Goal: Task Accomplishment & Management: Manage account settings

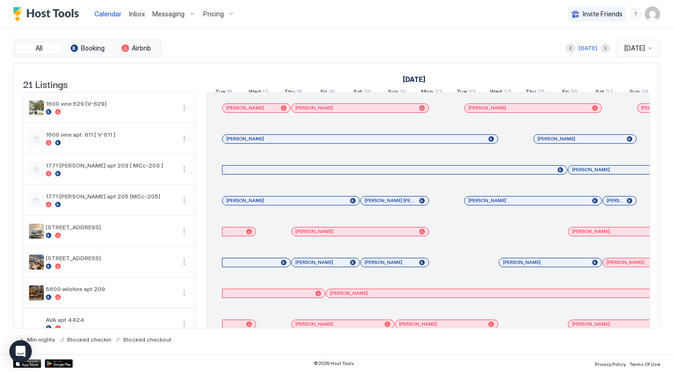
scroll to position [0, 1285]
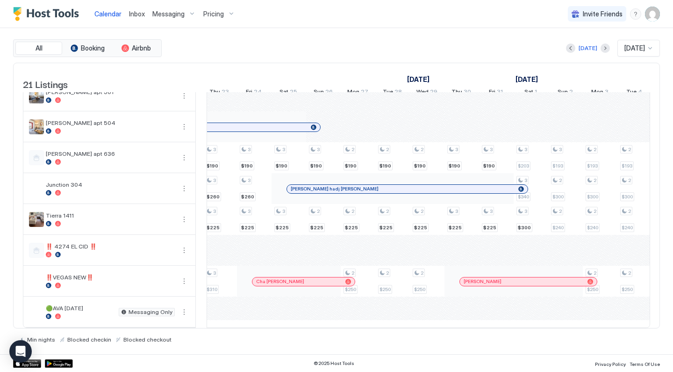
click at [188, 15] on div "Messaging" at bounding box center [174, 14] width 51 height 16
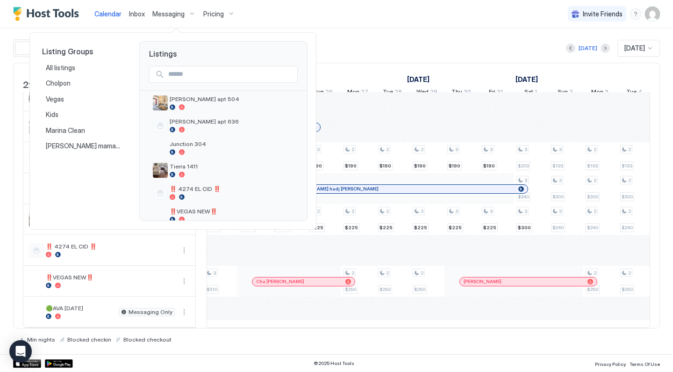
scroll to position [338, 0]
click at [215, 168] on span "Tierra 1411" at bounding box center [232, 168] width 124 height 7
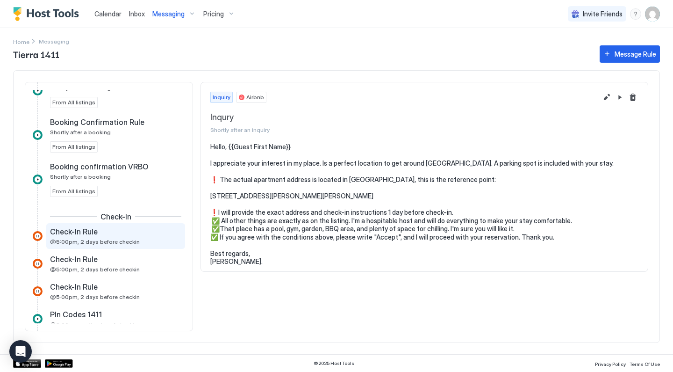
scroll to position [143, 0]
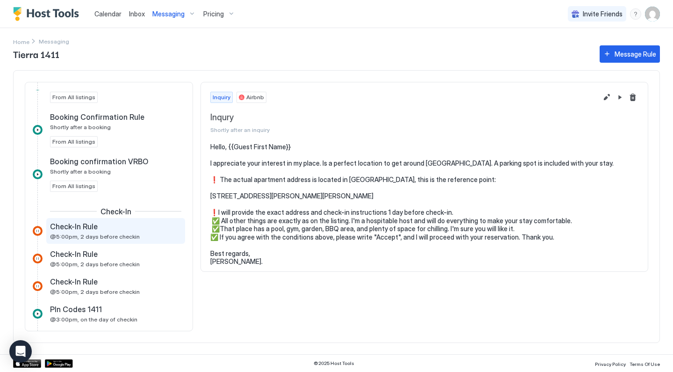
click at [143, 237] on div "Check-In Rule @5:00pm, 2 days before checkin" at bounding box center [109, 231] width 118 height 18
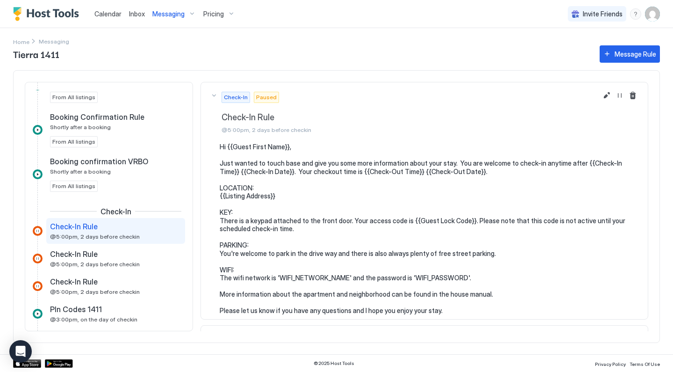
click at [308, 273] on pre "Hi {{Guest First Name}}, Just wanted to touch base and give you some more infor…" at bounding box center [429, 229] width 419 height 172
click at [309, 272] on pre "Hi {{Guest First Name}}, Just wanted to touch base and give you some more infor…" at bounding box center [429, 229] width 419 height 172
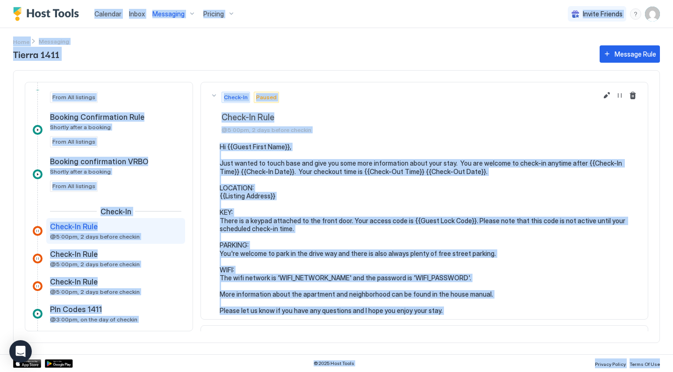
click at [319, 245] on pre "Hi {{Guest First Name}}, Just wanted to touch base and give you some more infor…" at bounding box center [429, 229] width 419 height 172
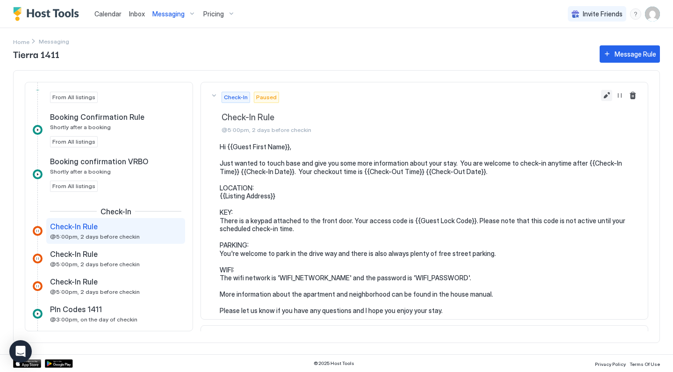
click at [607, 98] on button "Edit message rule" at bounding box center [606, 95] width 11 height 11
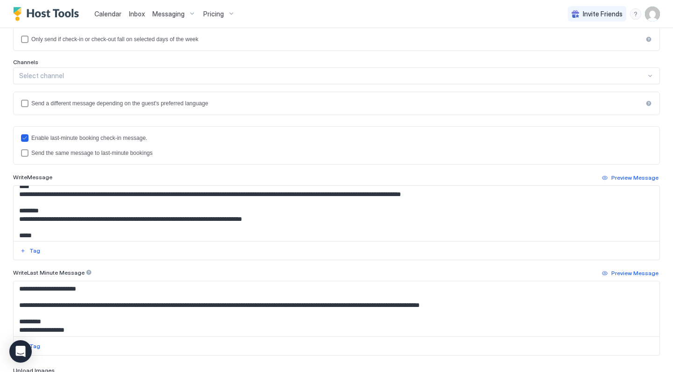
scroll to position [82, 0]
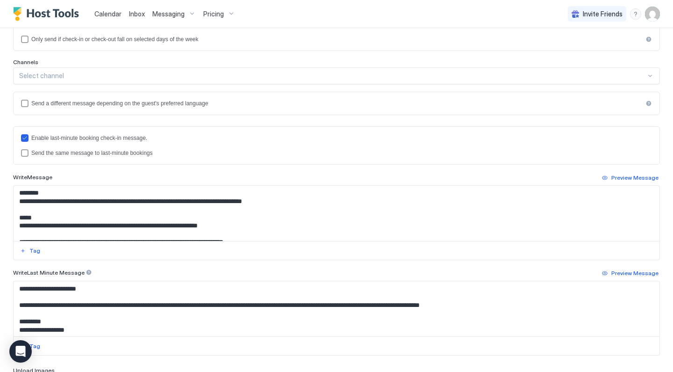
click at [229, 233] on textarea "**********" at bounding box center [337, 213] width 646 height 55
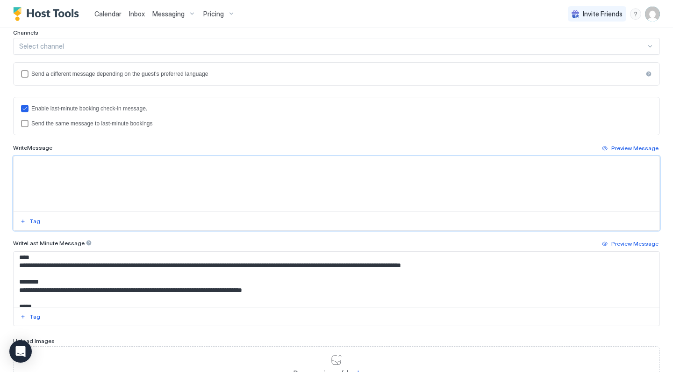
scroll to position [66, 0]
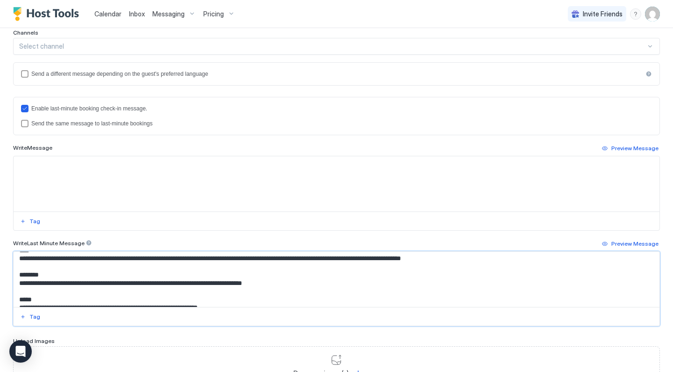
click at [117, 275] on textarea "**********" at bounding box center [337, 278] width 646 height 55
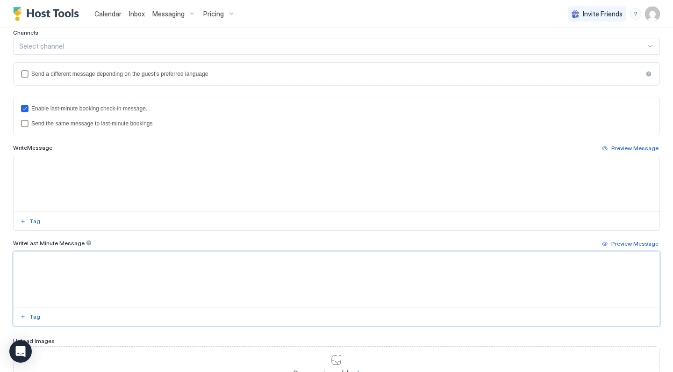
scroll to position [0, 0]
click at [117, 183] on textarea "Input Field" at bounding box center [337, 183] width 646 height 55
click at [78, 109] on div "Enable last-minute booking check-in message." at bounding box center [341, 108] width 621 height 7
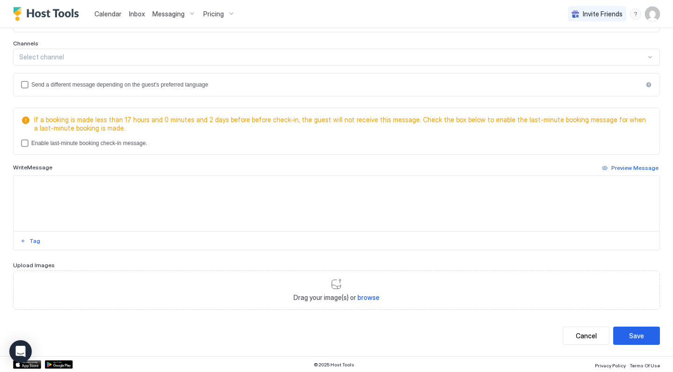
click at [86, 204] on textarea "Input Field" at bounding box center [337, 203] width 646 height 55
click at [78, 147] on div "If a booking is made less than 17 hours and 0 minutes and 2 days before before …" at bounding box center [336, 131] width 647 height 47
click at [83, 144] on div "Enable last-minute booking check-in message." at bounding box center [341, 143] width 621 height 7
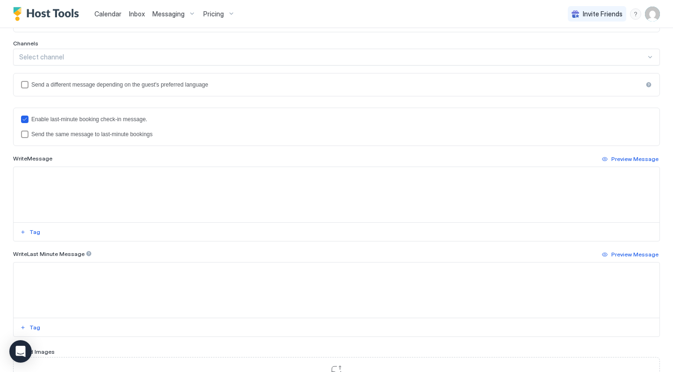
click at [74, 180] on textarea "Input Field" at bounding box center [337, 194] width 646 height 55
paste textarea "**********"
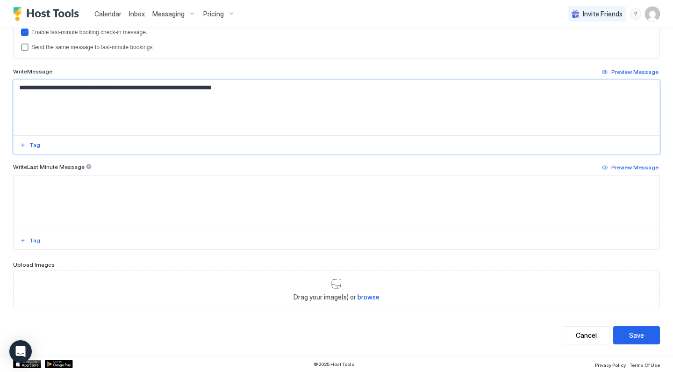
scroll to position [72, 0]
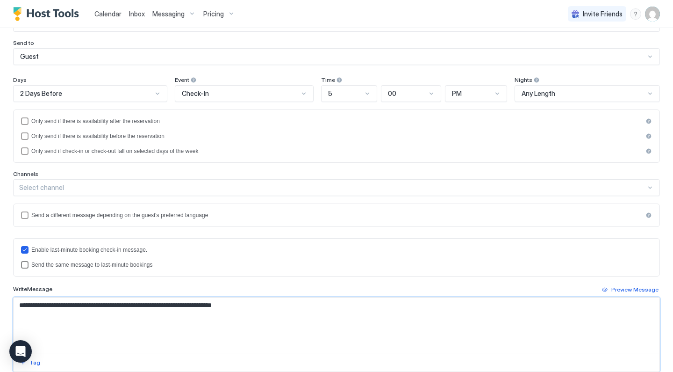
click at [76, 266] on div "Send the same message to last-minute bookings" at bounding box center [341, 264] width 621 height 7
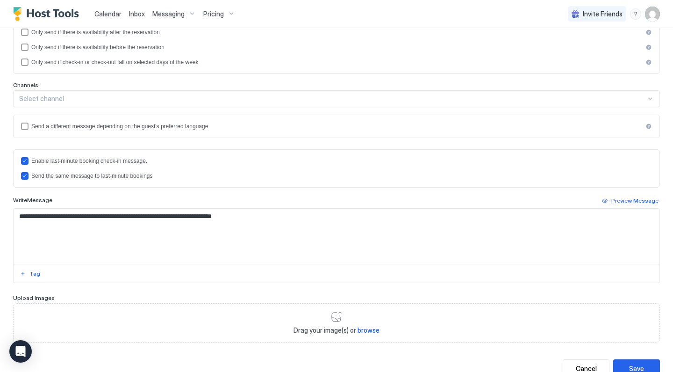
scroll to position [163, 0]
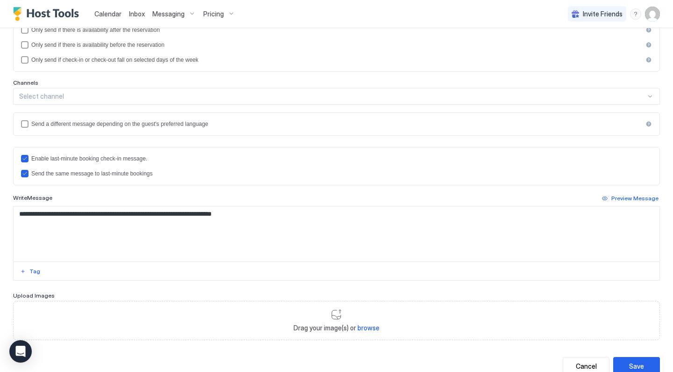
click at [187, 246] on textarea "**********" at bounding box center [337, 233] width 646 height 55
paste textarea "**********"
drag, startPoint x: 296, startPoint y: 216, endPoint x: 50, endPoint y: 172, distance: 249.8
click at [50, 172] on div "**********" at bounding box center [336, 214] width 647 height 134
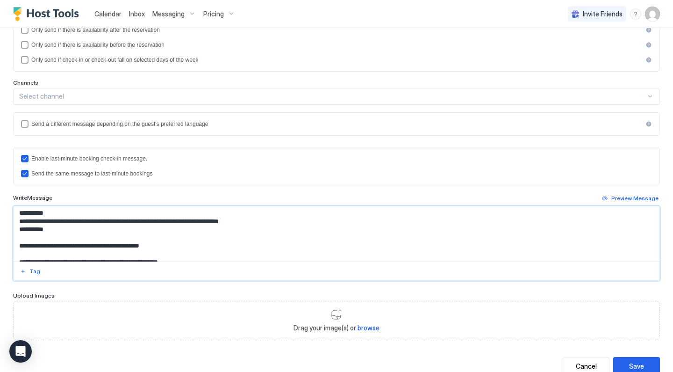
scroll to position [36, 0]
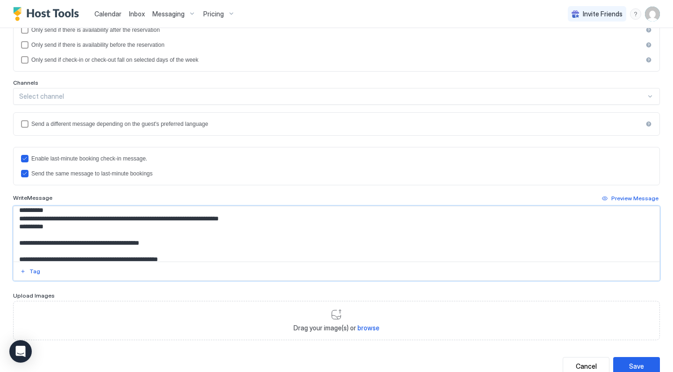
drag, startPoint x: 284, startPoint y: 219, endPoint x: 17, endPoint y: 218, distance: 266.9
click at [17, 218] on textarea "**********" at bounding box center [337, 233] width 646 height 55
paste textarea "Input Field"
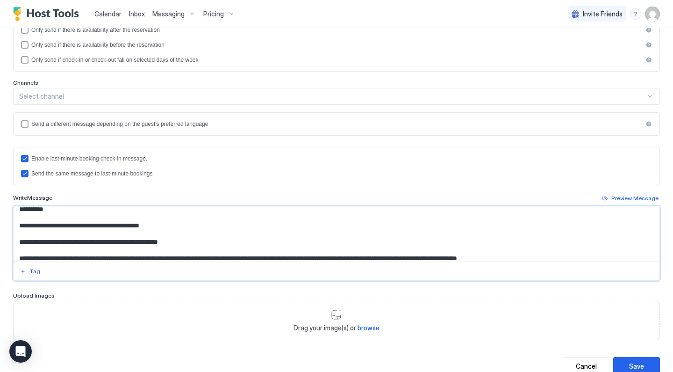
scroll to position [53, 0]
drag, startPoint x: 135, startPoint y: 225, endPoint x: 170, endPoint y: 226, distance: 35.1
click at [170, 226] on textarea "**********" at bounding box center [337, 233] width 646 height 55
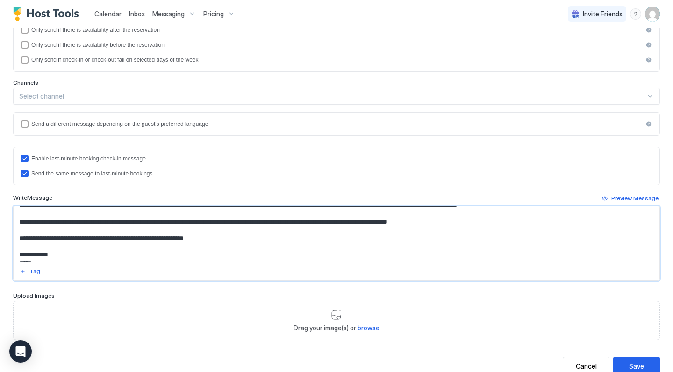
scroll to position [98, 0]
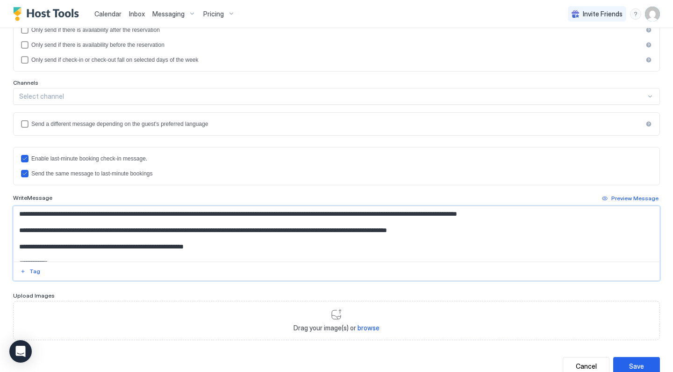
drag, startPoint x: 21, startPoint y: 225, endPoint x: 555, endPoint y: 214, distance: 534.4
click at [555, 215] on textarea "**********" at bounding box center [337, 233] width 646 height 55
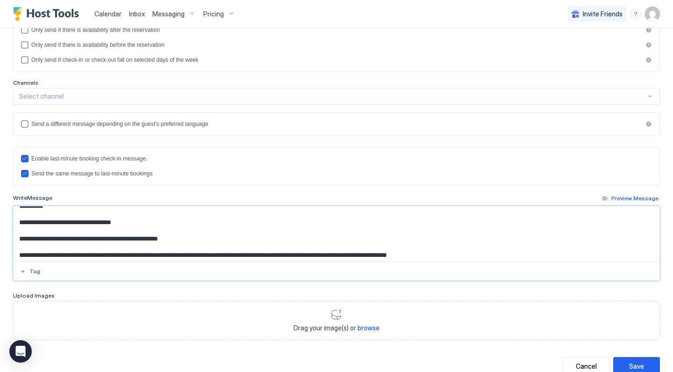
scroll to position [88, 0]
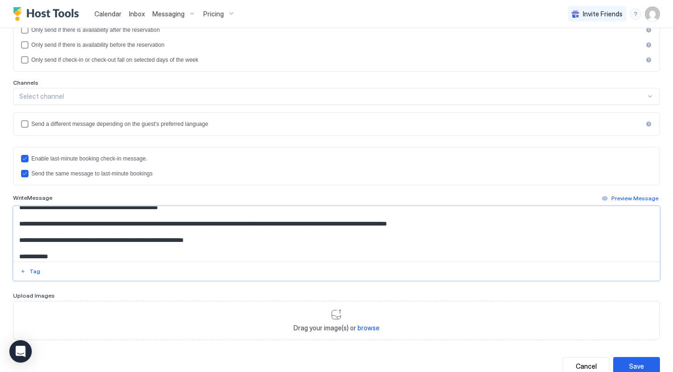
click at [157, 221] on textarea "**********" at bounding box center [337, 233] width 646 height 55
click at [239, 220] on textarea "**********" at bounding box center [337, 233] width 646 height 55
drag, startPoint x: 465, startPoint y: 221, endPoint x: 237, endPoint y: 224, distance: 227.7
click at [237, 224] on textarea "**********" at bounding box center [337, 233] width 646 height 55
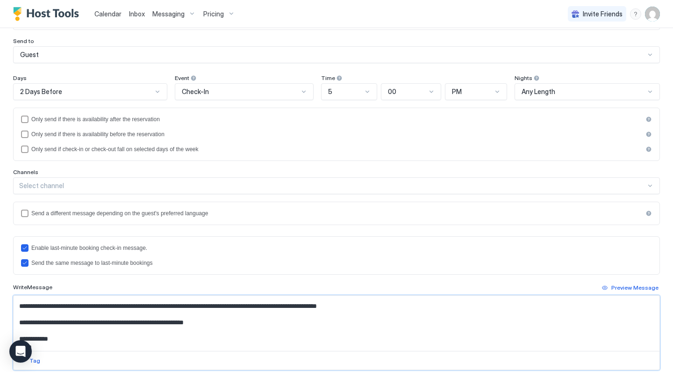
scroll to position [57, 0]
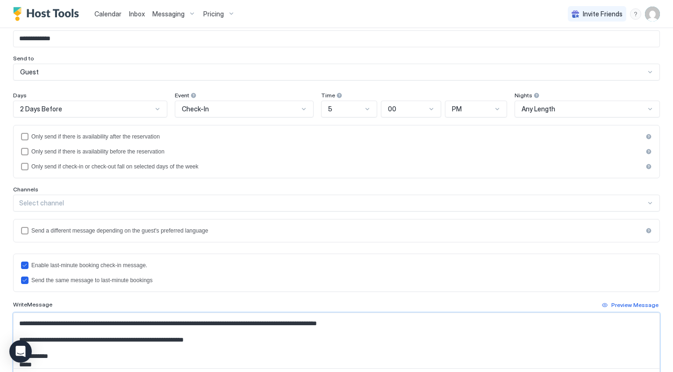
type textarea "**********"
click at [115, 109] on div "2 Days Before" at bounding box center [86, 109] width 132 height 8
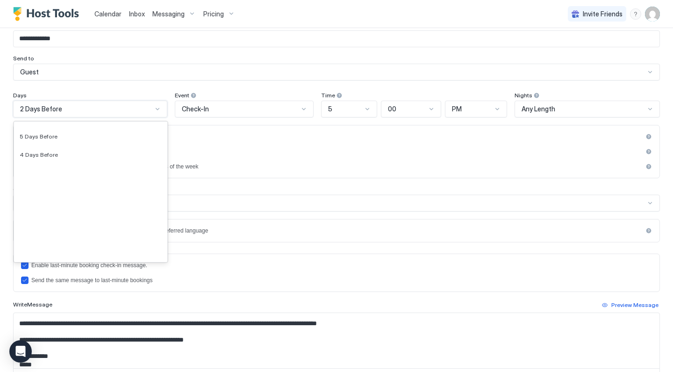
scroll to position [1516, 0]
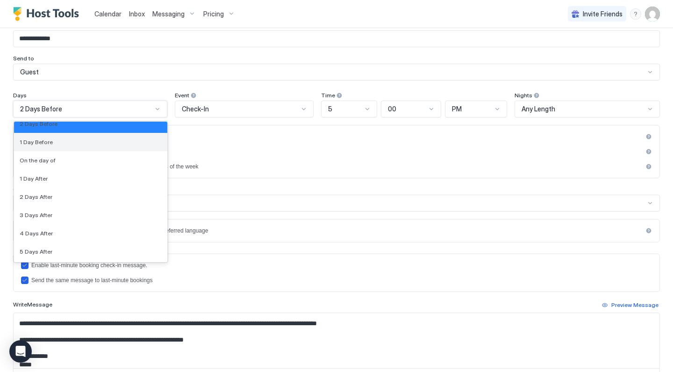
click at [92, 143] on div "1 Day Before" at bounding box center [91, 141] width 142 height 7
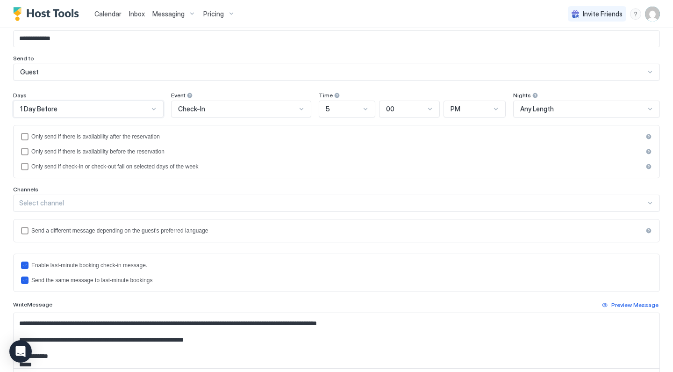
click at [237, 109] on div "Check-In" at bounding box center [237, 109] width 118 height 8
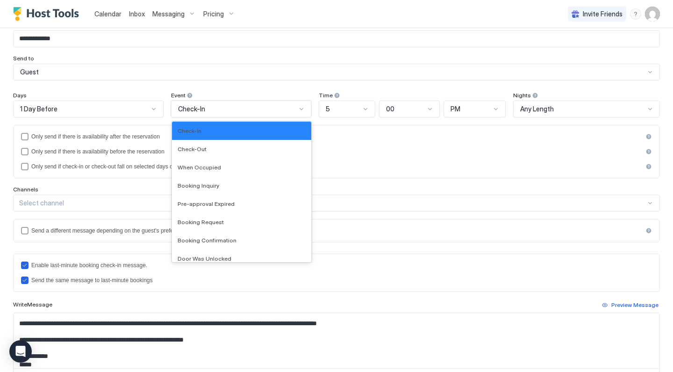
click at [349, 115] on div "5" at bounding box center [347, 109] width 57 height 17
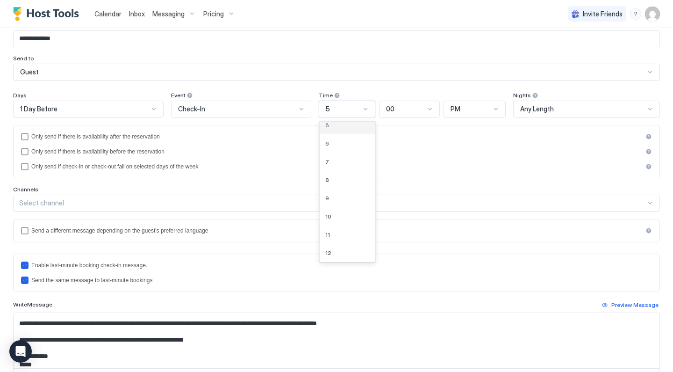
scroll to position [79, 0]
click at [332, 216] on div "10" at bounding box center [347, 216] width 44 height 7
click at [479, 108] on div "PM" at bounding box center [472, 109] width 40 height 8
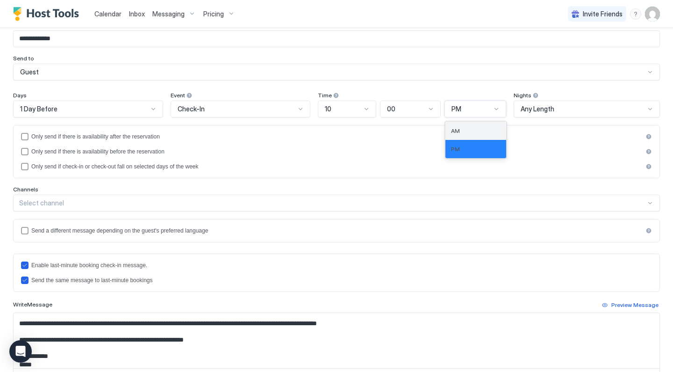
click at [475, 128] on div "AM" at bounding box center [476, 130] width 50 height 7
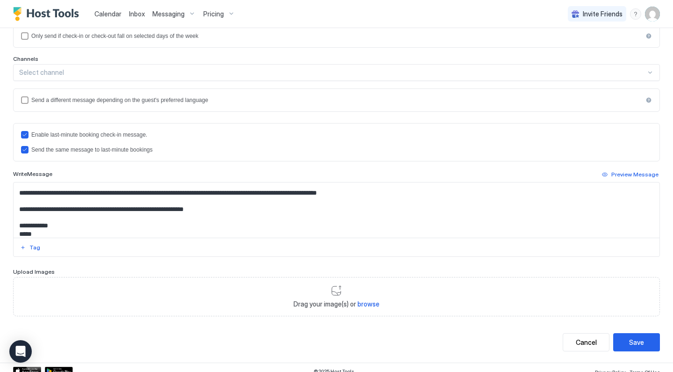
scroll to position [190, 0]
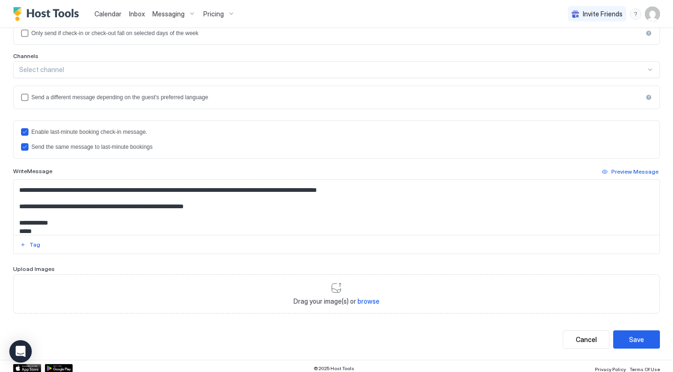
click at [137, 218] on textarea "**********" at bounding box center [337, 207] width 646 height 55
click at [635, 336] on div "Save" at bounding box center [636, 339] width 15 height 10
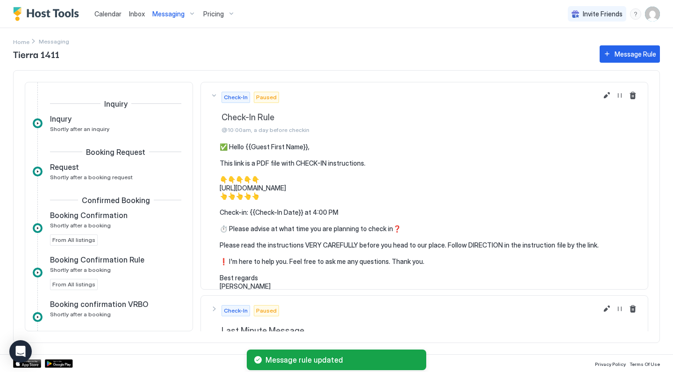
scroll to position [223, 0]
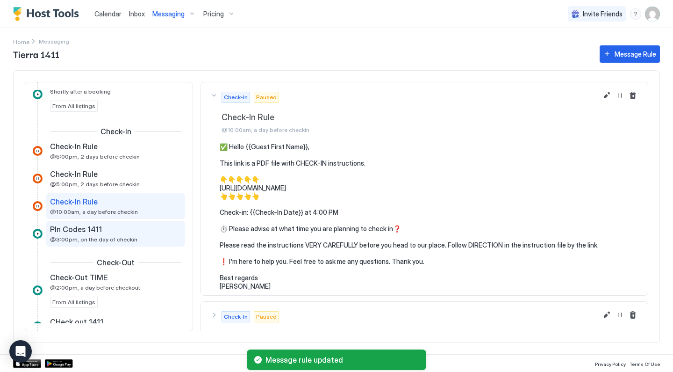
click at [145, 244] on div "PIn Codes 1411 @3:00pm, on the day of checkin" at bounding box center [115, 234] width 139 height 26
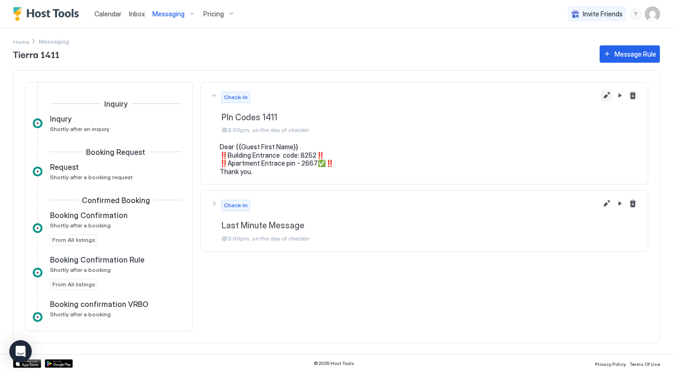
click at [609, 93] on button "Edit message rule" at bounding box center [606, 95] width 11 height 11
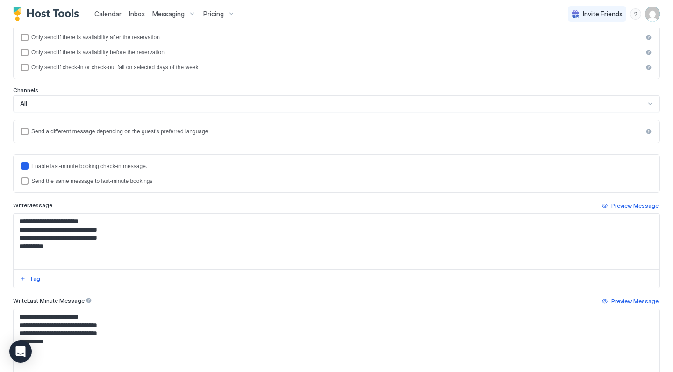
scroll to position [160, 0]
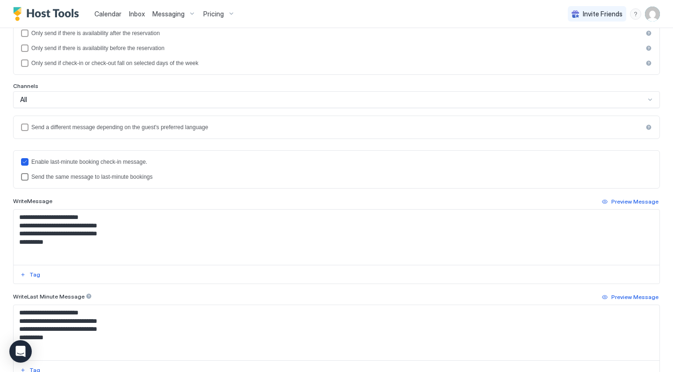
click at [78, 177] on div "Send the same message to last-minute bookings" at bounding box center [341, 176] width 621 height 7
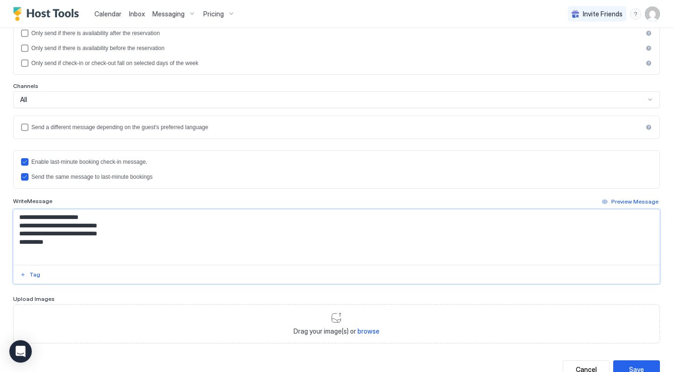
click at [106, 224] on textarea "**********" at bounding box center [337, 236] width 646 height 55
click at [133, 237] on textarea "**********" at bounding box center [337, 236] width 646 height 55
click at [116, 232] on textarea "**********" at bounding box center [337, 236] width 646 height 55
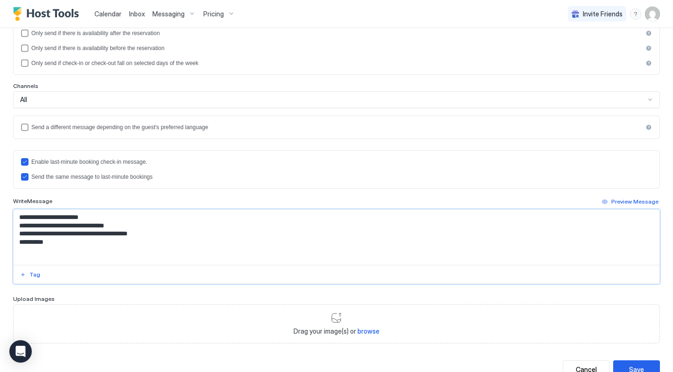
click at [189, 232] on textarea "**********" at bounding box center [337, 236] width 646 height 55
paste textarea "*"
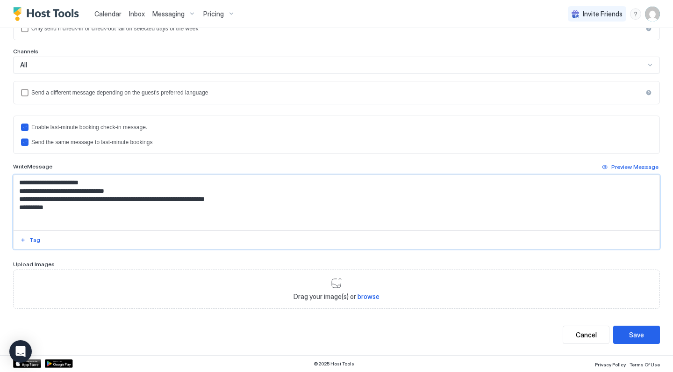
scroll to position [194, 0]
type textarea "**********"
click at [638, 334] on div "Save" at bounding box center [636, 335] width 15 height 10
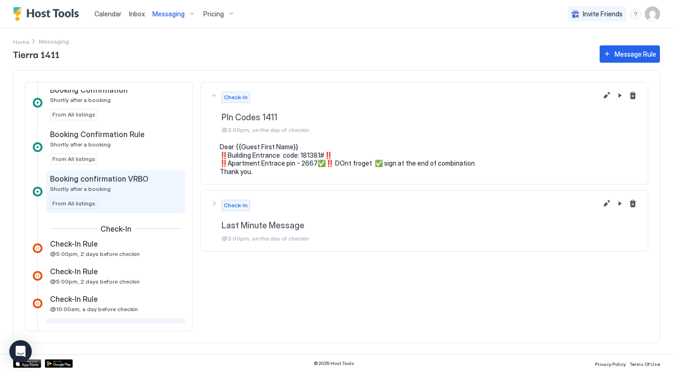
scroll to position [126, 0]
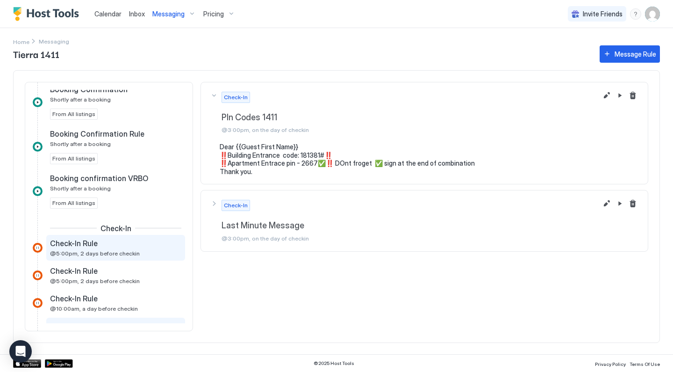
click at [141, 250] on div "Check-In Rule @5:00pm, 2 days before checkin" at bounding box center [109, 247] width 118 height 18
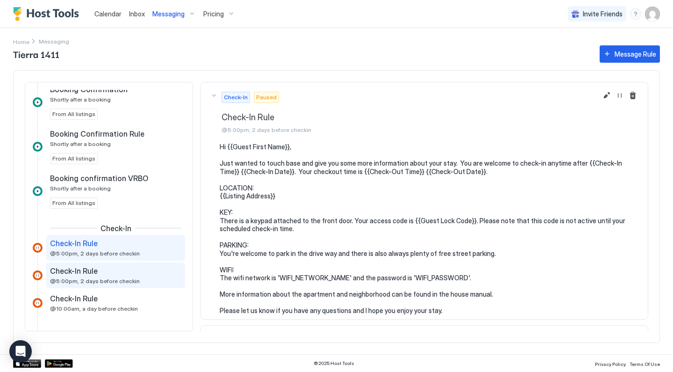
click at [129, 277] on span "@5:00pm, 2 days before checkin" at bounding box center [95, 280] width 90 height 7
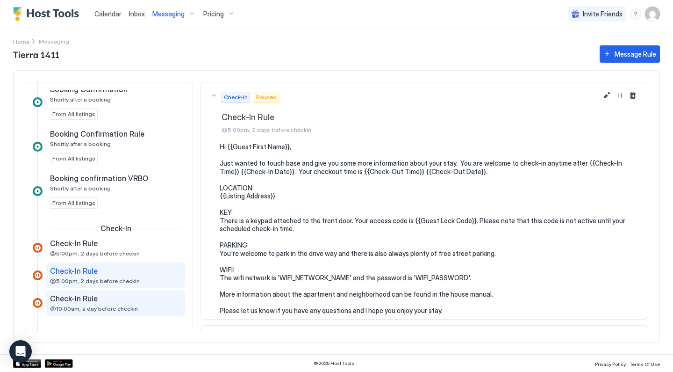
click at [124, 303] on div "Check-In Rule @10:00am, a day before checkin" at bounding box center [109, 303] width 118 height 18
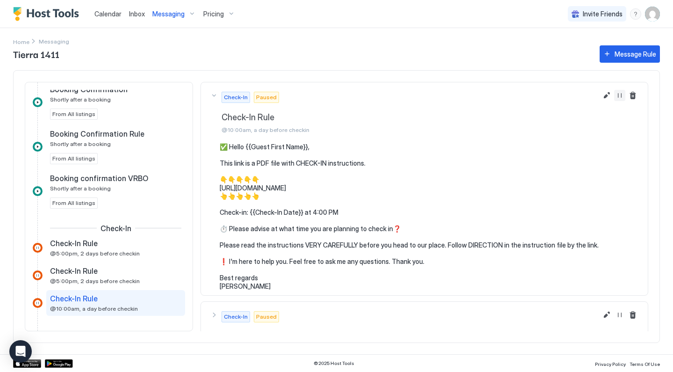
click at [621, 93] on button "Resume Message Rule" at bounding box center [619, 95] width 11 height 11
drag, startPoint x: 221, startPoint y: 146, endPoint x: 271, endPoint y: 281, distance: 143.8
click at [271, 281] on pre "✅ Hello {{Guest First Name}}, This link is a PDF file with CHECK-IN instruction…" at bounding box center [429, 216] width 419 height 147
copy pre "✅ Hello {{Guest First Name}}, This link is a PDF file with CHECK-IN instruction…"
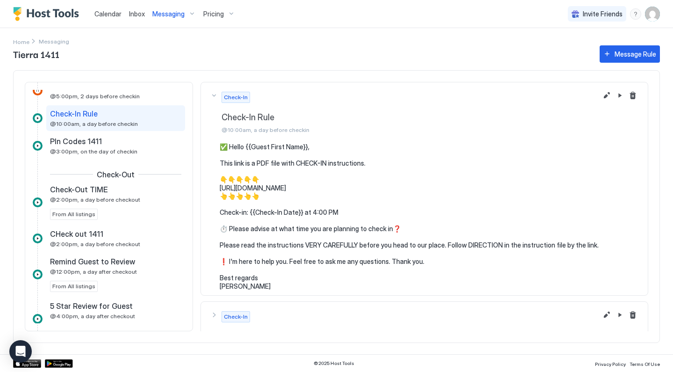
scroll to position [191, 0]
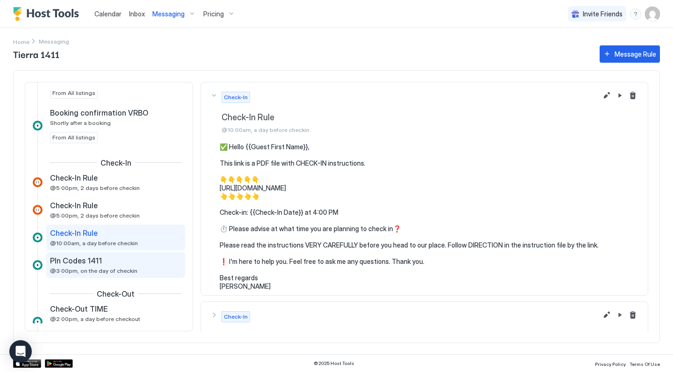
click at [123, 268] on span "@3:00pm, on the day of checkin" at bounding box center [93, 270] width 87 height 7
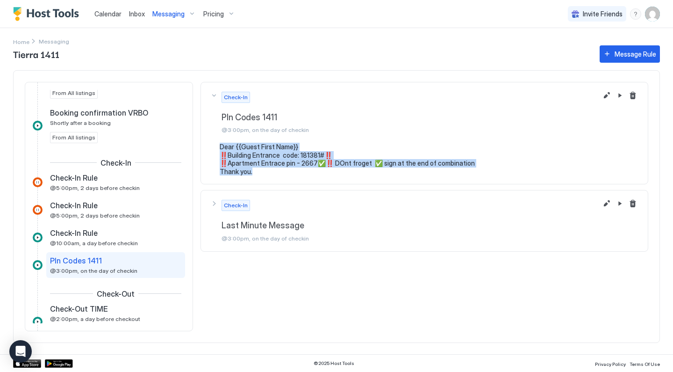
drag, startPoint x: 269, startPoint y: 170, endPoint x: 217, endPoint y: 148, distance: 56.3
click at [217, 148] on div "Dear {{Guest First Name}} ‼️Building Entrance code: 181381#‼️ ‼️Apartment Entra…" at bounding box center [424, 159] width 428 height 33
copy pre "Dear {{Guest First Name}} ‼️Building Entrance code: 181381#‼️ ‼️Apartment Entra…"
click at [167, 15] on span "Messaging" at bounding box center [168, 14] width 32 height 8
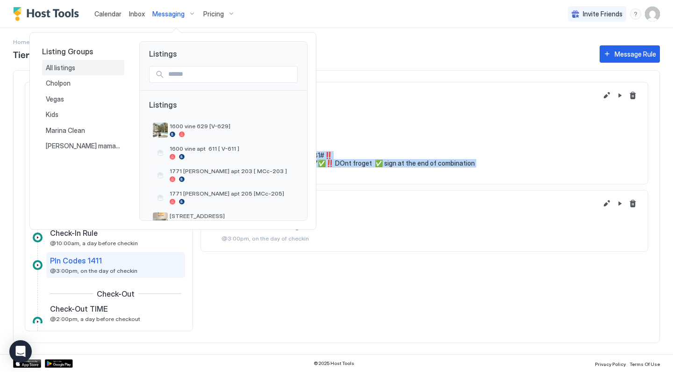
click at [74, 69] on span "All listings" at bounding box center [61, 68] width 31 height 8
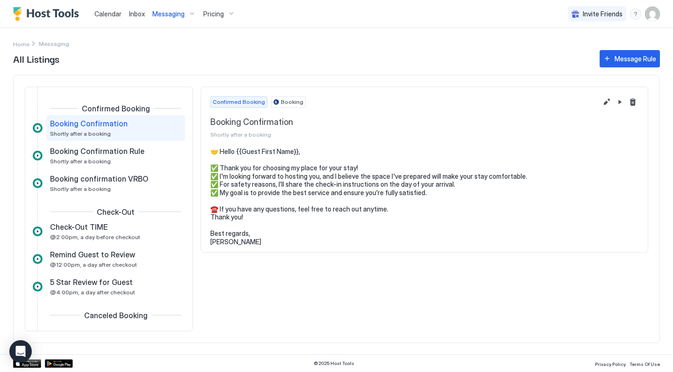
click at [171, 17] on span "Messaging" at bounding box center [168, 14] width 32 height 8
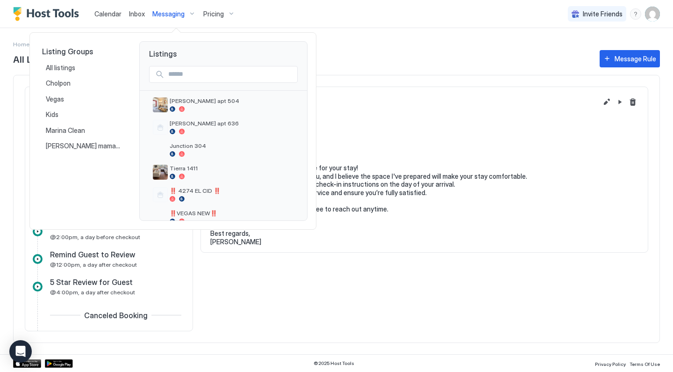
scroll to position [346, 0]
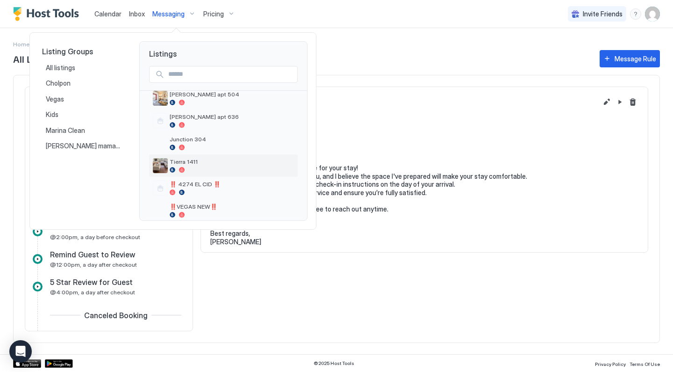
click at [202, 159] on span "Tierra 1411" at bounding box center [232, 161] width 124 height 7
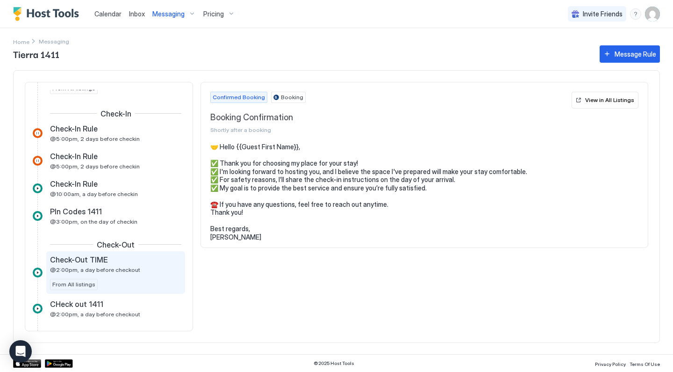
scroll to position [241, 0]
click at [116, 259] on div "Check-Out TIME" at bounding box center [109, 258] width 118 height 9
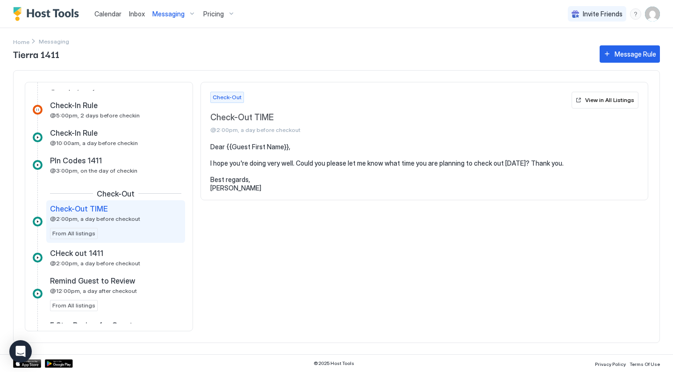
scroll to position [301, 0]
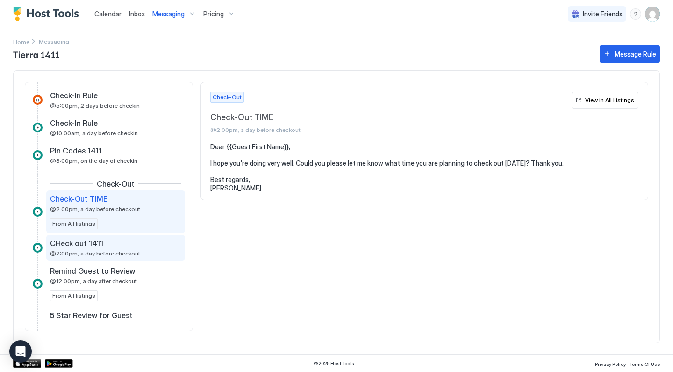
click at [141, 252] on div "CHeck out 1411 @2:00pm, a day before checkout" at bounding box center [109, 247] width 118 height 18
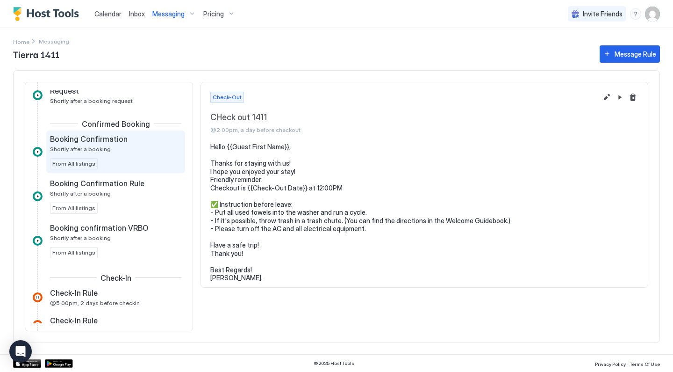
scroll to position [158, 0]
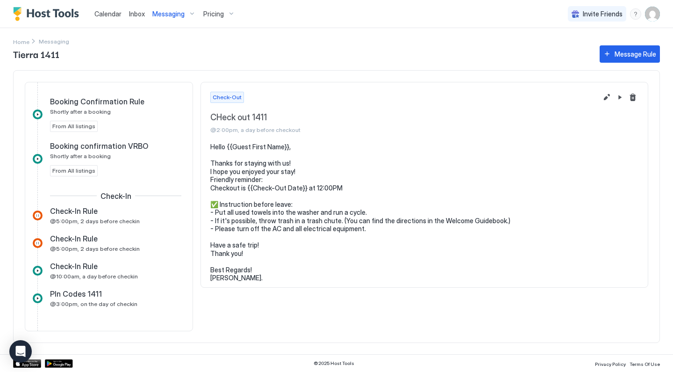
click at [656, 10] on img "User profile" at bounding box center [652, 14] width 15 height 15
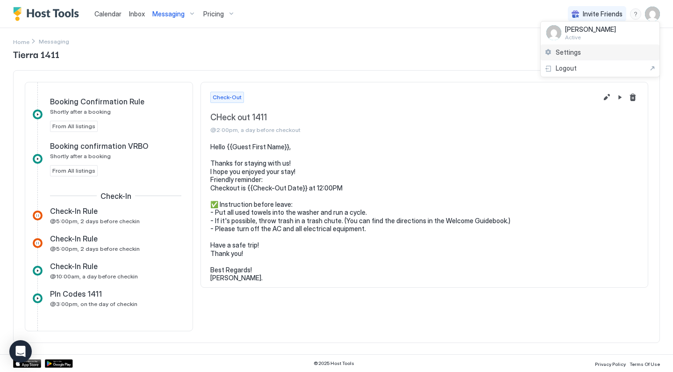
click at [578, 50] on span "Settings" at bounding box center [568, 52] width 25 height 8
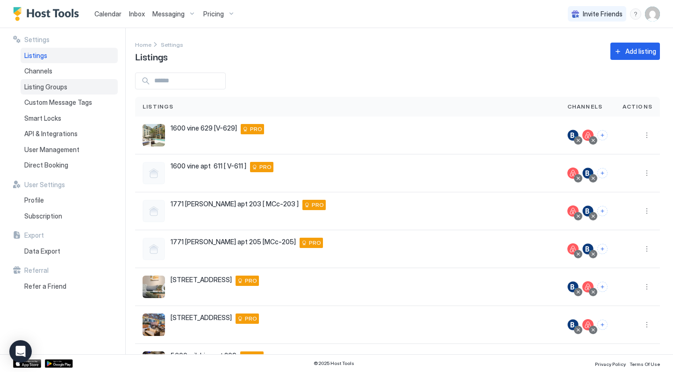
click at [72, 88] on div "Listing Groups" at bounding box center [69, 87] width 97 height 16
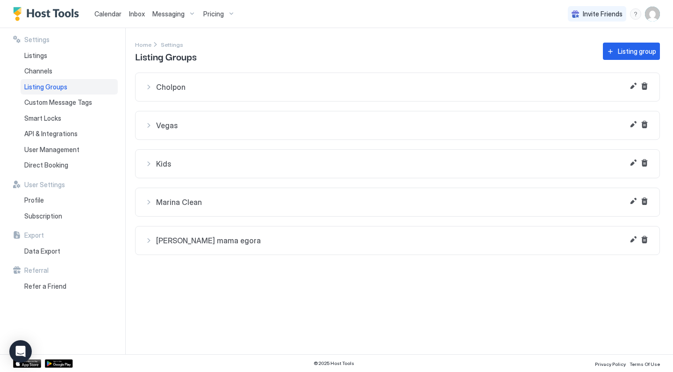
click at [225, 241] on span "[PERSON_NAME] mama egora" at bounding box center [403, 240] width 494 height 9
click at [346, 288] on div "Junction 304" at bounding box center [397, 273] width 504 height 37
click at [202, 273] on div at bounding box center [411, 276] width 461 height 7
click at [152, 239] on div "[PERSON_NAME] mama egora" at bounding box center [397, 240] width 505 height 9
click at [51, 53] on div "Listings" at bounding box center [69, 56] width 97 height 16
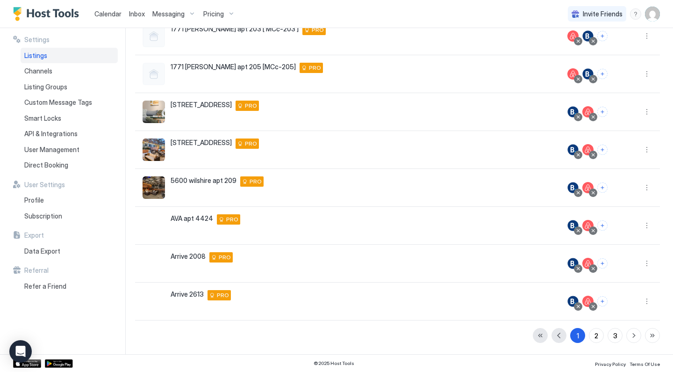
scroll to position [175, 0]
click at [616, 335] on div "3" at bounding box center [615, 335] width 4 height 10
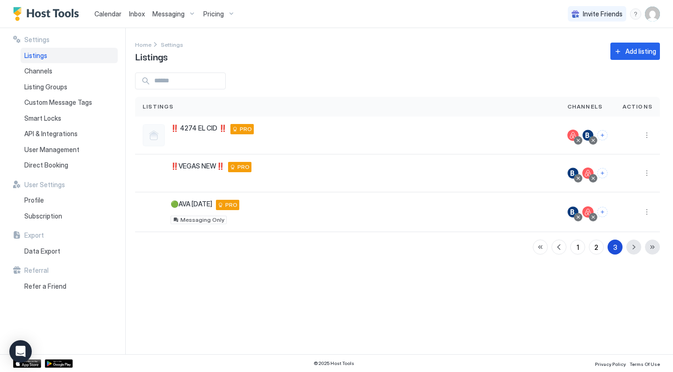
scroll to position [0, 0]
click at [600, 244] on button "2" at bounding box center [596, 246] width 15 height 15
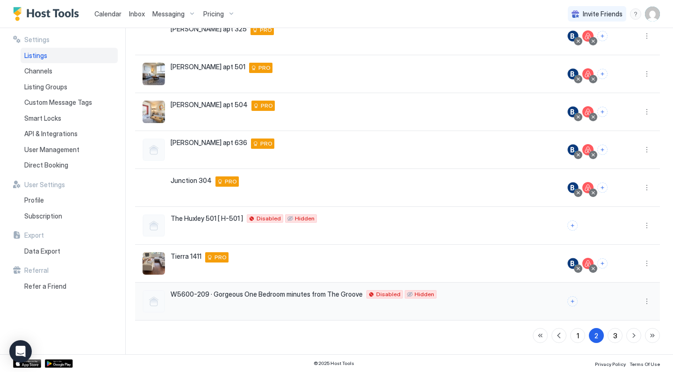
scroll to position [175, 0]
click at [650, 263] on button "More options" at bounding box center [646, 263] width 11 height 11
click at [621, 310] on div "Listing Settings" at bounding box center [623, 306] width 64 height 15
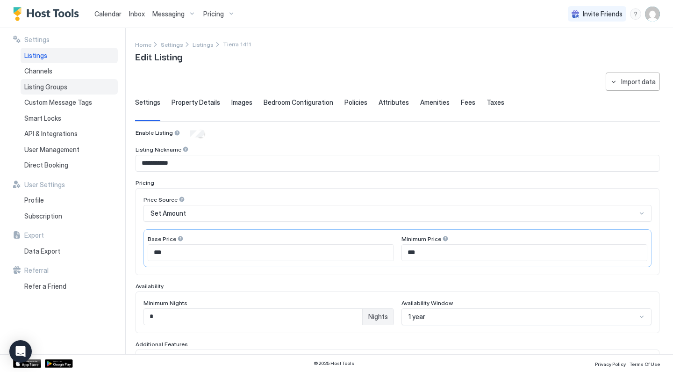
click at [51, 87] on span "Listing Groups" at bounding box center [45, 87] width 43 height 8
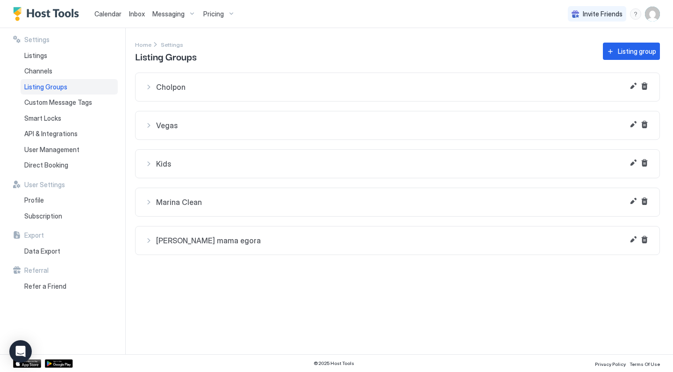
click at [179, 87] on span "Cholpon" at bounding box center [403, 86] width 494 height 9
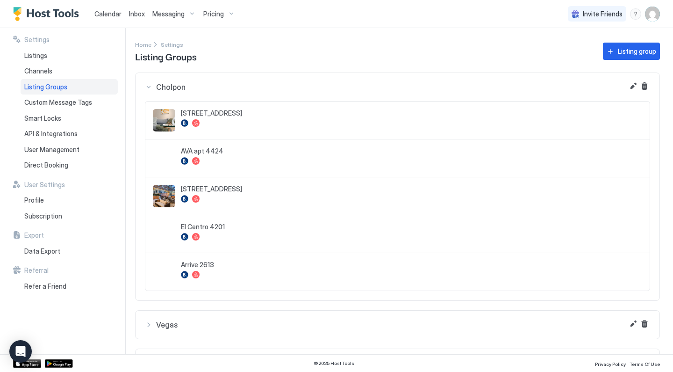
click at [54, 84] on span "Listing Groups" at bounding box center [45, 87] width 43 height 8
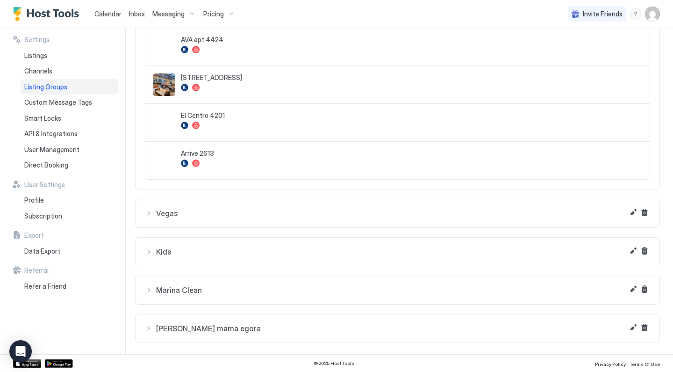
click at [167, 323] on button "[PERSON_NAME] mama egora" at bounding box center [398, 328] width 524 height 28
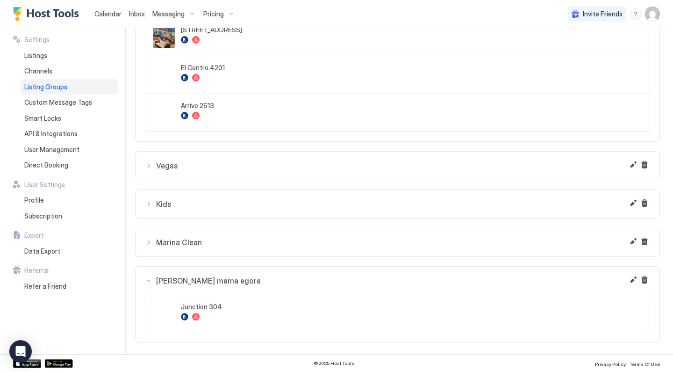
scroll to position [159, 0]
click at [635, 282] on button "Edit" at bounding box center [633, 279] width 11 height 11
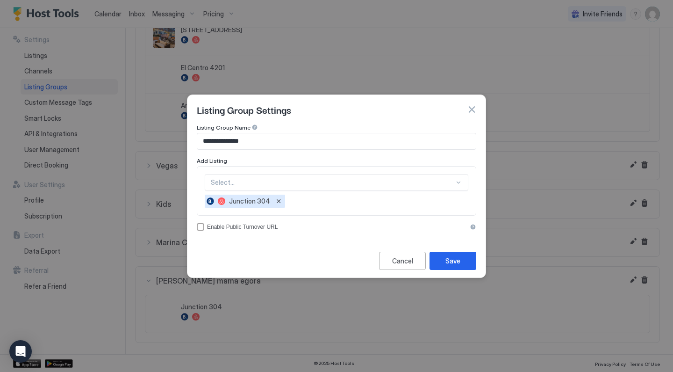
click at [285, 177] on div "Select..." at bounding box center [337, 182] width 264 height 17
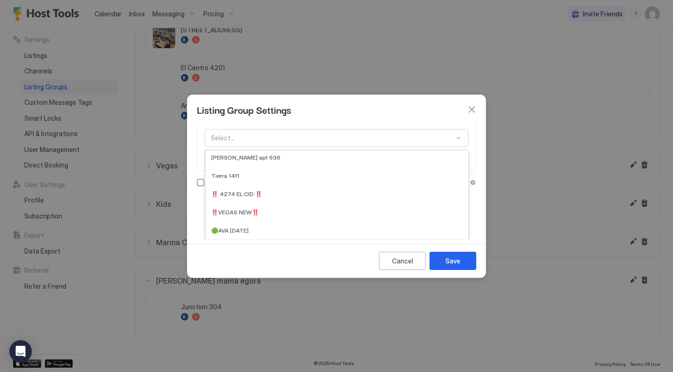
scroll to position [276, 0]
click at [266, 173] on div "Tierra 1411" at bounding box center [336, 175] width 251 height 7
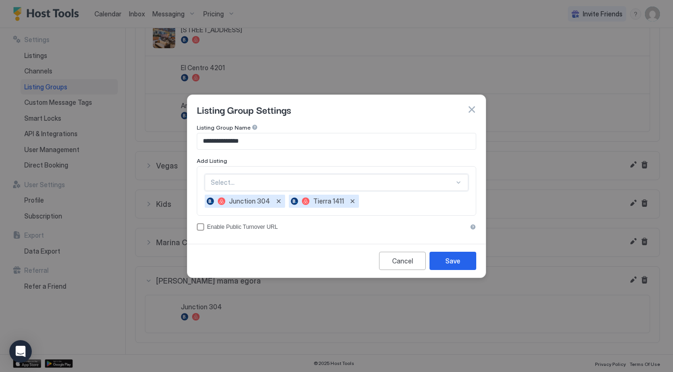
scroll to position [0, 0]
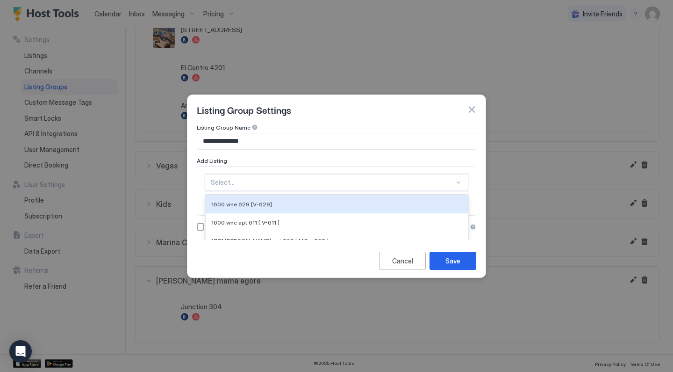
click at [267, 176] on div "option Tierra 1411, selected. 1600 vine 629 [V-629], 1 of 19. 19 results availa…" at bounding box center [337, 182] width 264 height 17
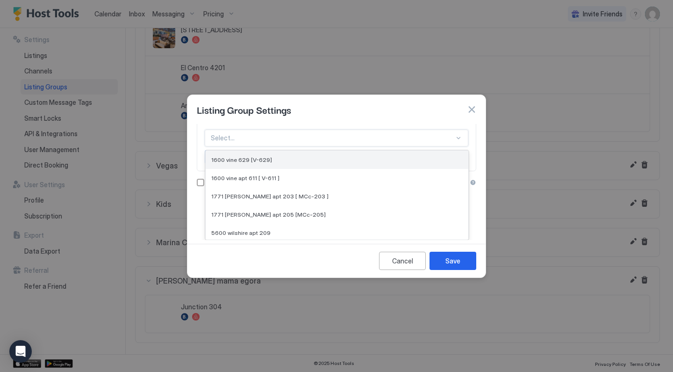
click at [246, 162] on span "1600 vine 629 [V-629]" at bounding box center [241, 159] width 61 height 7
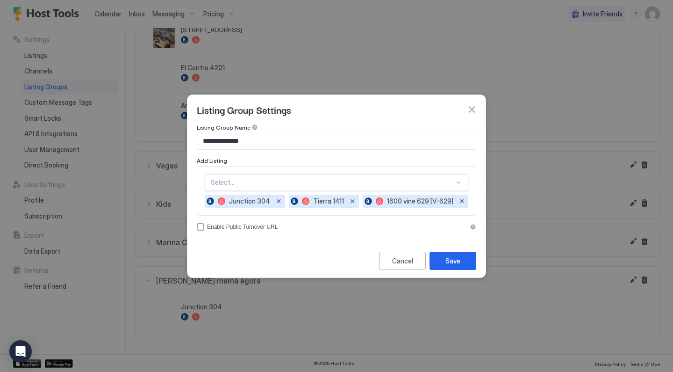
scroll to position [0, 0]
click at [247, 189] on div "option 1600 vine 629 [V-629], selected. Select..." at bounding box center [337, 182] width 264 height 17
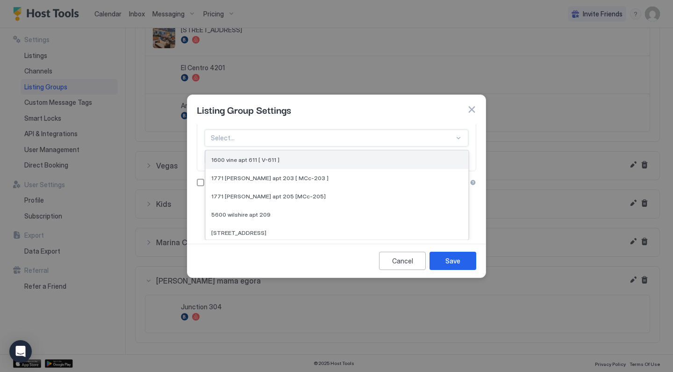
click at [243, 160] on span "1600 vine apt 611 [ V-611 ]" at bounding box center [245, 159] width 68 height 7
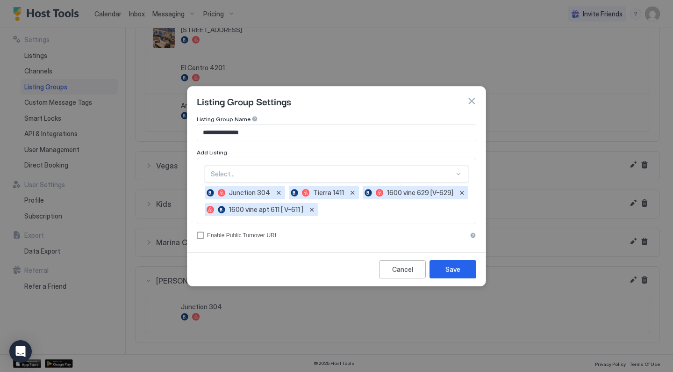
click at [240, 174] on div "option 1600 vine apt 611 [ V-611 ], selected. Select..." at bounding box center [337, 173] width 264 height 17
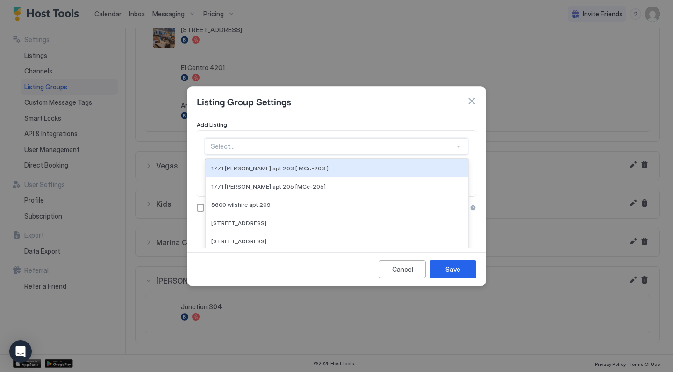
click at [240, 174] on div "1771 [PERSON_NAME] apt 203 [ MCc-203 ]" at bounding box center [337, 168] width 263 height 18
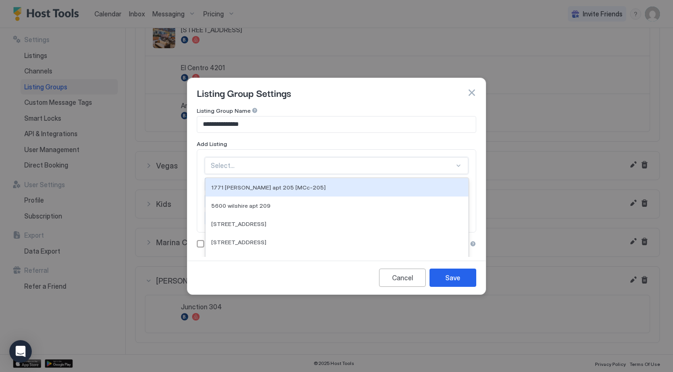
click at [240, 174] on div "option 1771 [PERSON_NAME] apt 203 [ MCc-203 ] , selected. 1771 [PERSON_NAME] ap…" at bounding box center [337, 165] width 264 height 17
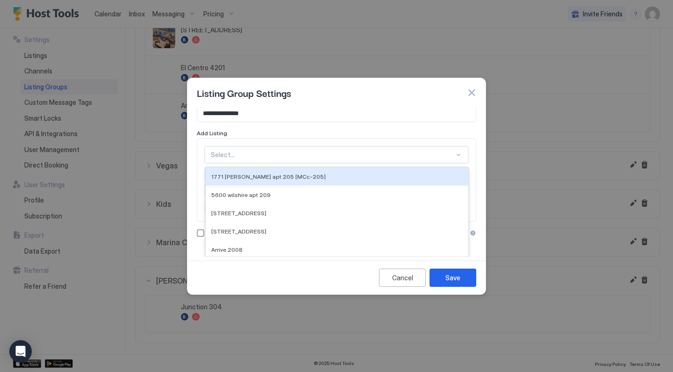
click at [240, 174] on div "1771 [PERSON_NAME] apt 205 [MCc-205]" at bounding box center [337, 176] width 263 height 18
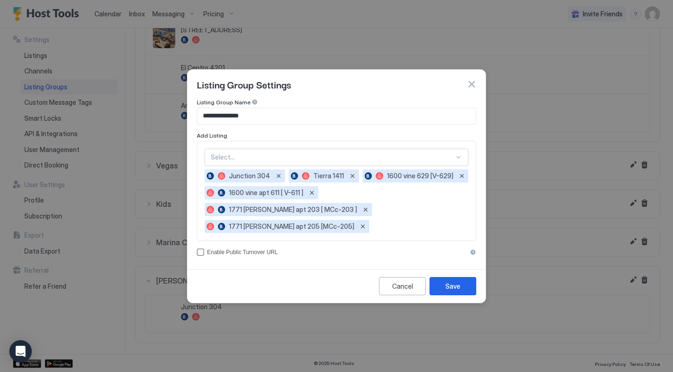
scroll to position [0, 0]
click at [244, 164] on div "option 1771 [PERSON_NAME] apt 205 [MCc-205], selected. Select... Junction 304 T…" at bounding box center [337, 191] width 264 height 84
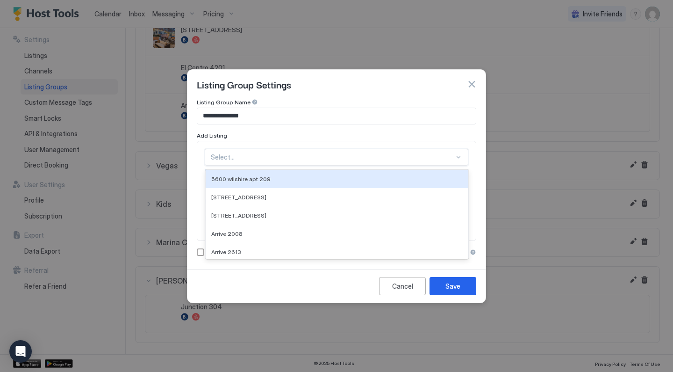
scroll to position [11, 0]
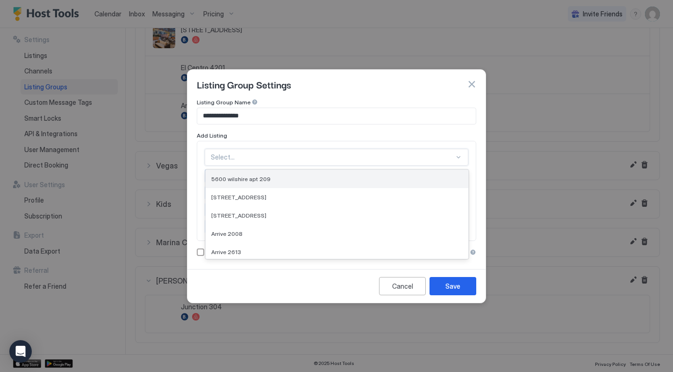
click at [243, 175] on span "5600 wilshire apt 209" at bounding box center [240, 178] width 59 height 7
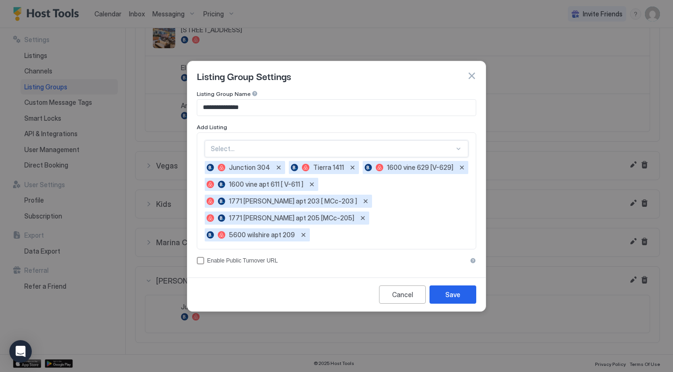
scroll to position [0, 0]
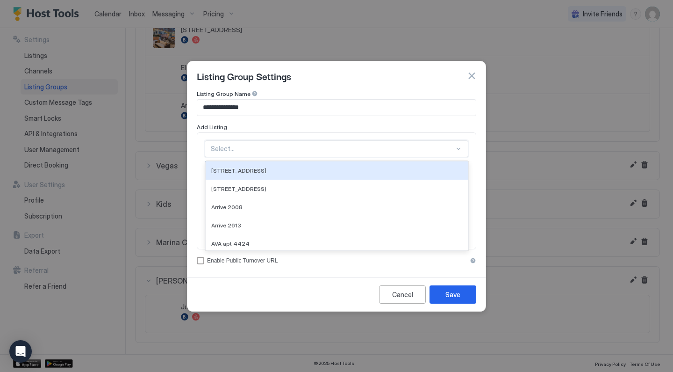
click at [243, 157] on div "option 5600 wilshire apt 209, selected. [STREET_ADDRESS]. 14 results available.…" at bounding box center [337, 148] width 264 height 17
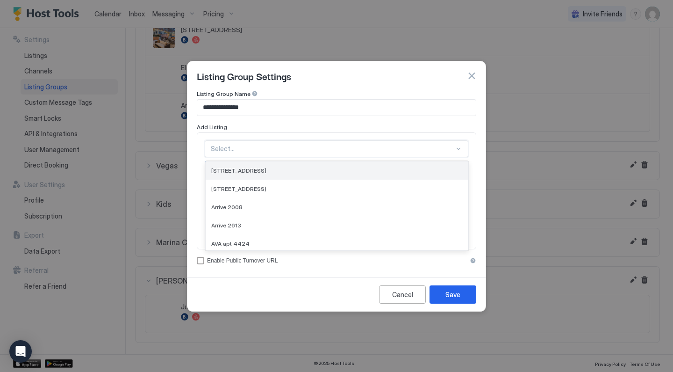
click at [244, 174] on span "[STREET_ADDRESS]" at bounding box center [238, 170] width 55 height 7
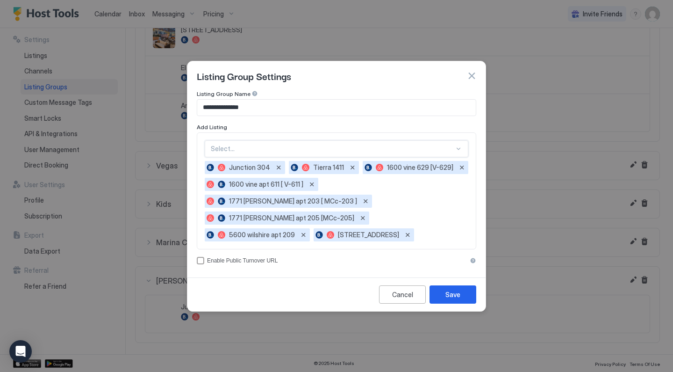
click at [254, 151] on div "Select..." at bounding box center [337, 148] width 264 height 17
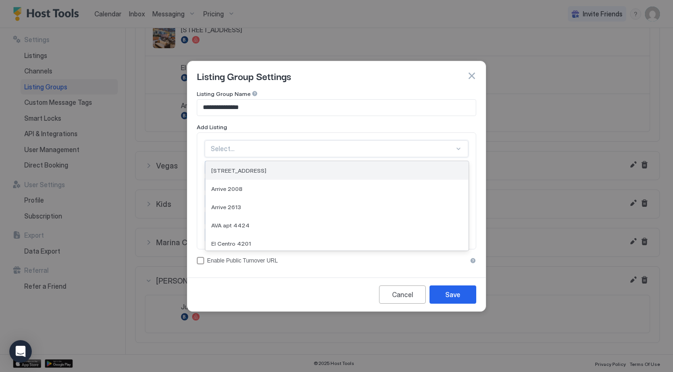
click at [248, 174] on span "[STREET_ADDRESS]" at bounding box center [238, 170] width 55 height 7
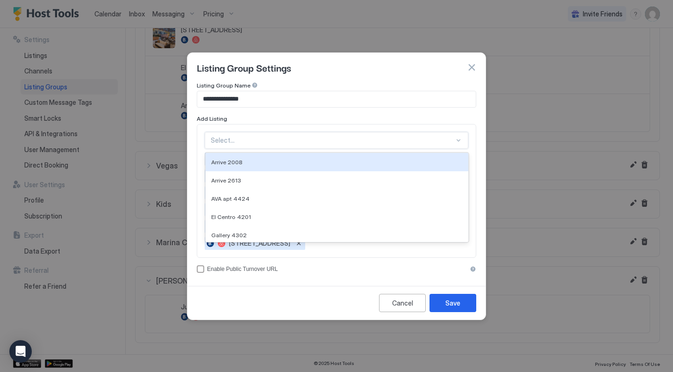
click at [248, 144] on div at bounding box center [333, 140] width 244 height 8
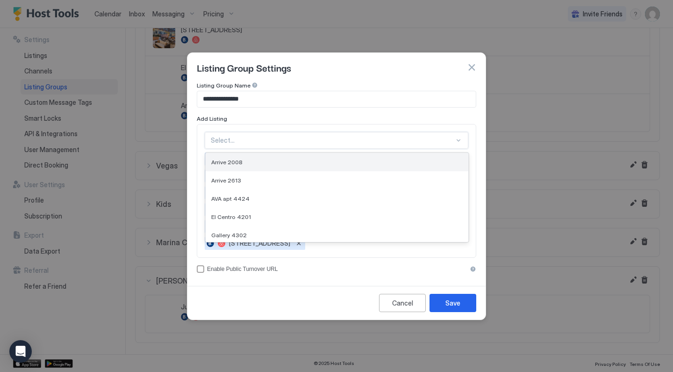
click at [245, 165] on div "Arrive 2008" at bounding box center [336, 161] width 251 height 7
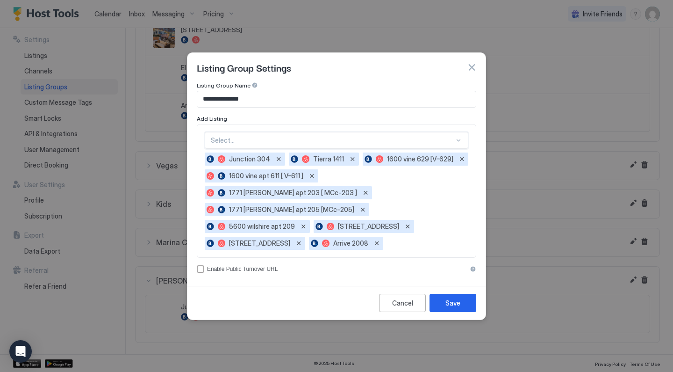
click at [246, 144] on div at bounding box center [333, 140] width 244 height 8
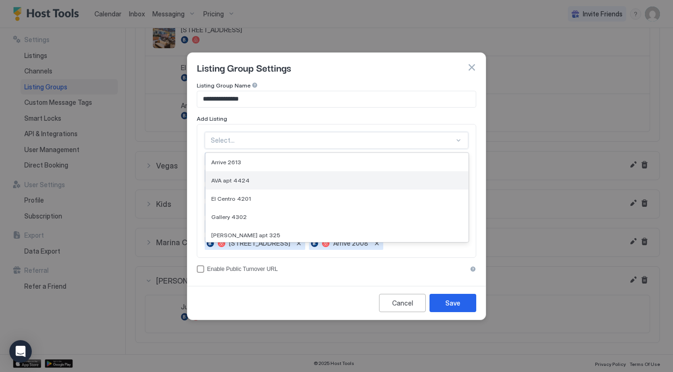
click at [240, 184] on span "AVA apt 4424" at bounding box center [230, 180] width 38 height 7
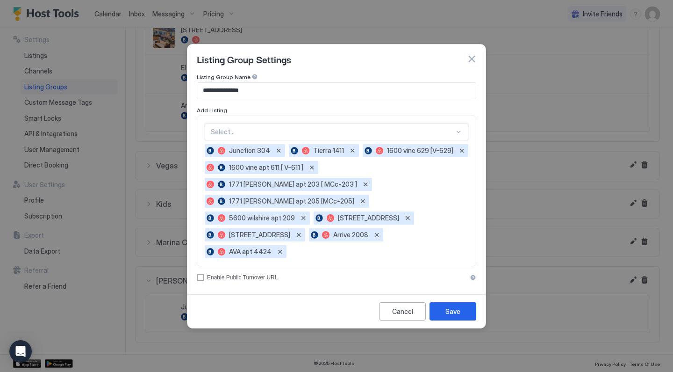
click at [241, 136] on div at bounding box center [333, 132] width 244 height 8
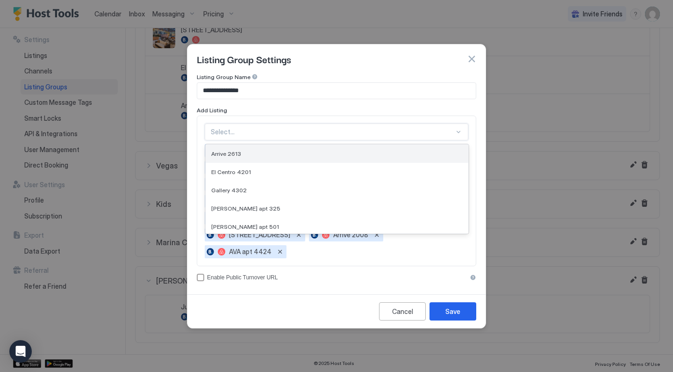
click at [236, 163] on div "Arrive 2613" at bounding box center [337, 153] width 263 height 18
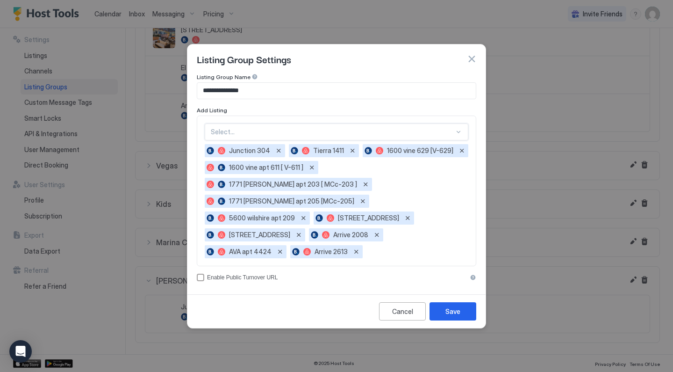
click at [237, 136] on div at bounding box center [333, 132] width 244 height 8
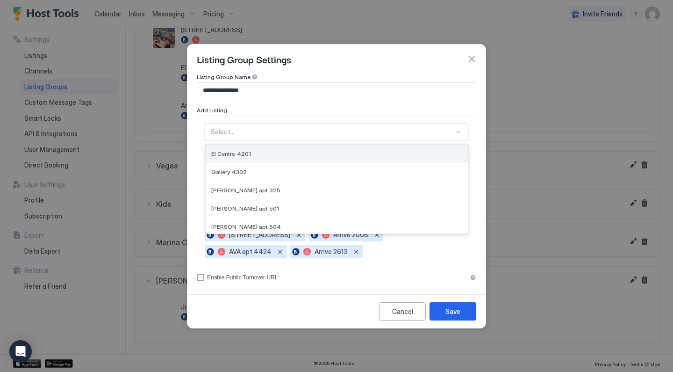
click at [233, 157] on span "El Centro 4201" at bounding box center [231, 153] width 40 height 7
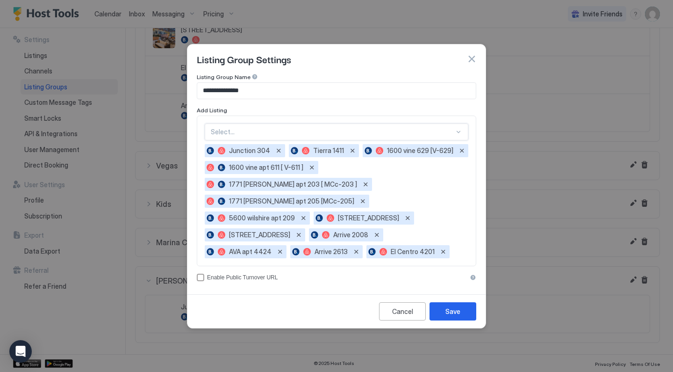
click at [245, 136] on div at bounding box center [333, 132] width 244 height 8
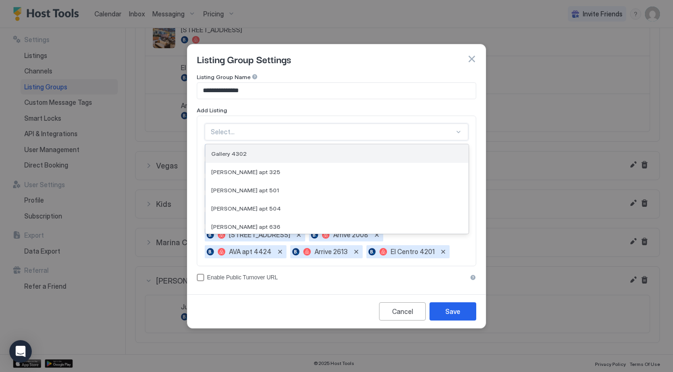
click at [243, 157] on span "Gallery 4302" at bounding box center [229, 153] width 36 height 7
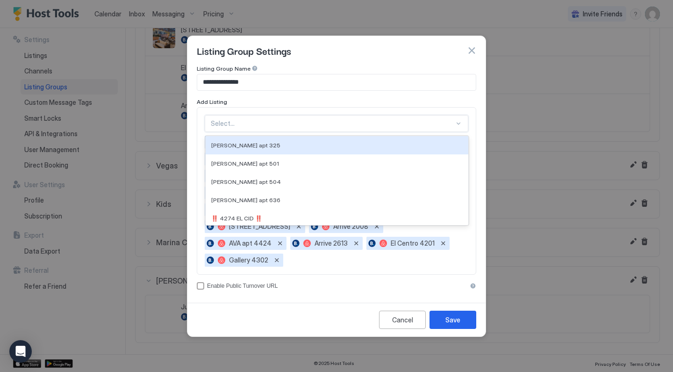
click at [244, 128] on div at bounding box center [333, 123] width 244 height 8
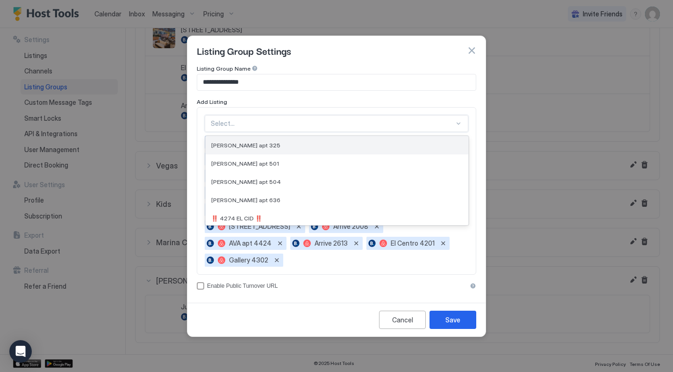
click at [243, 154] on div "[PERSON_NAME] apt 325" at bounding box center [337, 145] width 263 height 18
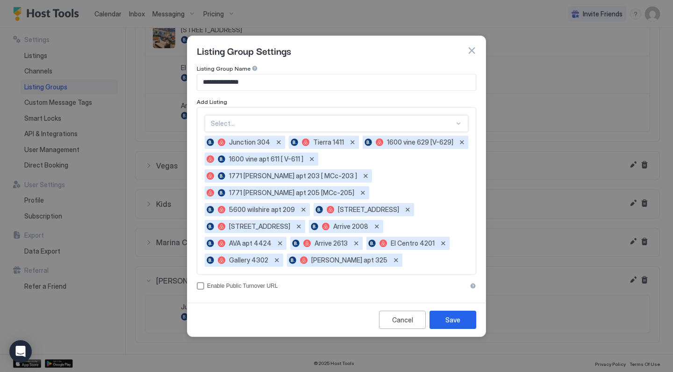
click at [243, 128] on div at bounding box center [333, 123] width 244 height 8
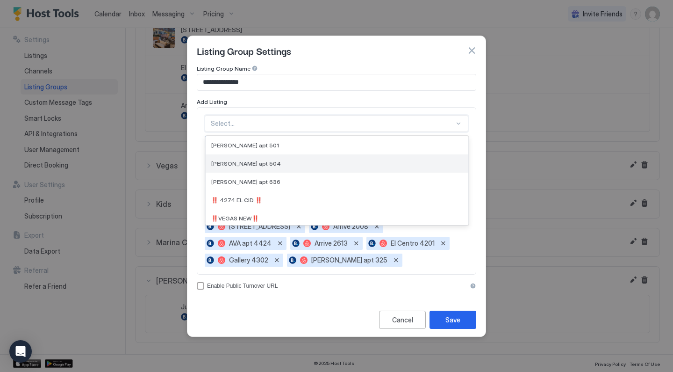
click at [239, 167] on span "[PERSON_NAME] apt 504" at bounding box center [246, 163] width 70 height 7
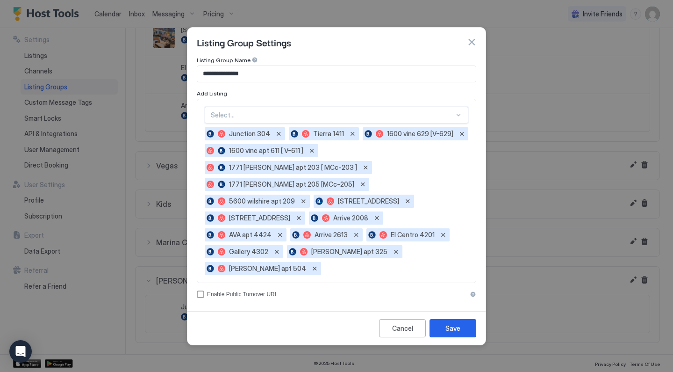
click at [239, 123] on div "Select..." at bounding box center [337, 115] width 264 height 17
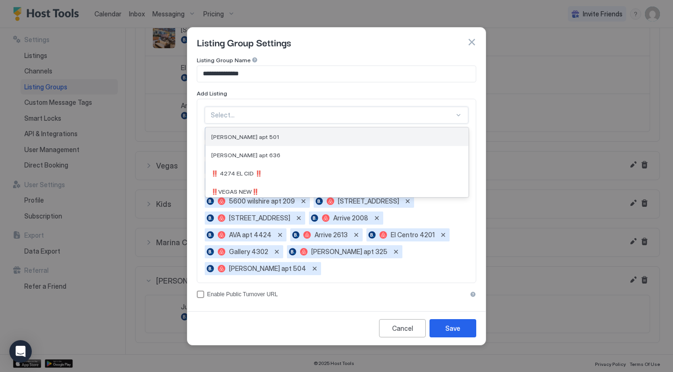
click at [239, 140] on span "[PERSON_NAME] apt 501" at bounding box center [245, 136] width 68 height 7
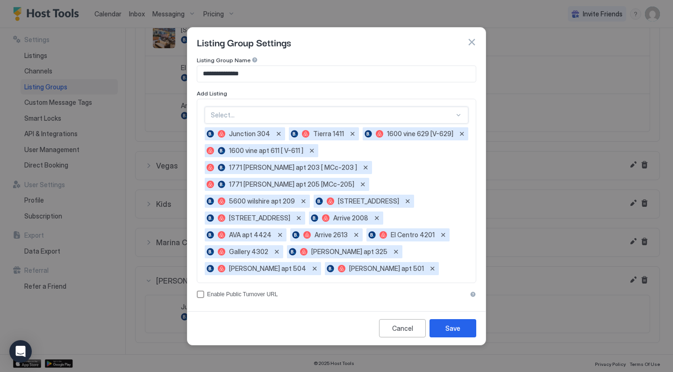
click at [240, 119] on div at bounding box center [333, 115] width 244 height 8
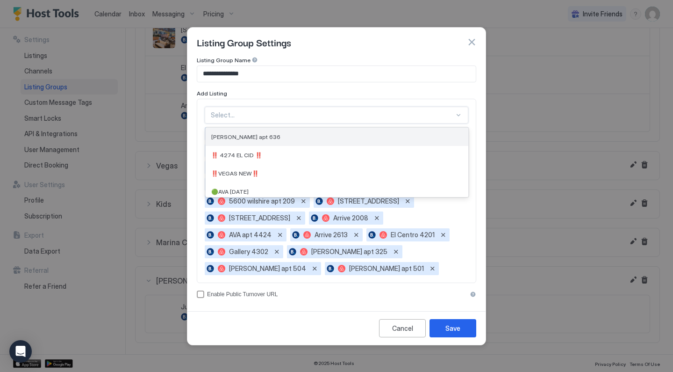
click at [239, 140] on span "[PERSON_NAME] apt 636" at bounding box center [245, 136] width 69 height 7
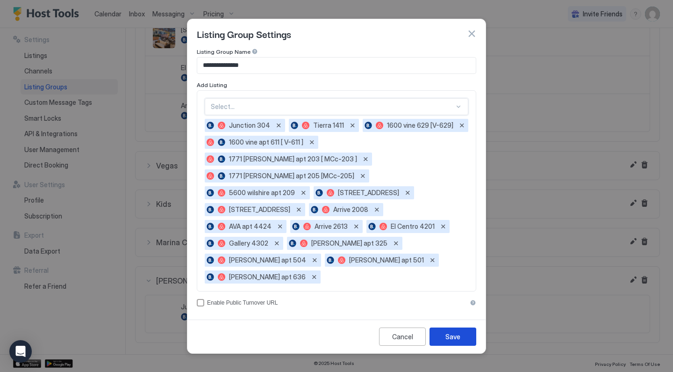
click at [459, 331] on div "Save" at bounding box center [452, 336] width 15 height 10
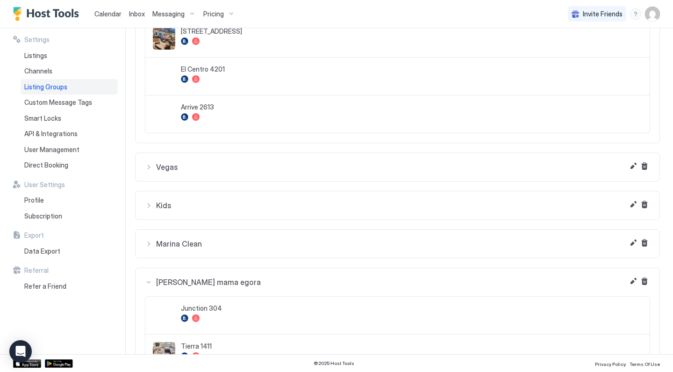
scroll to position [236, 0]
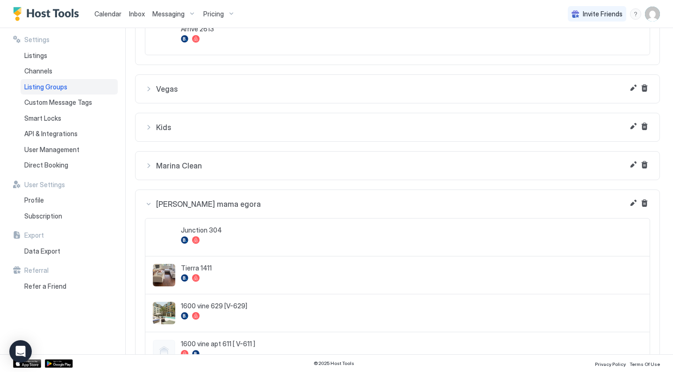
click at [177, 168] on span "Marina Clean" at bounding box center [403, 165] width 494 height 9
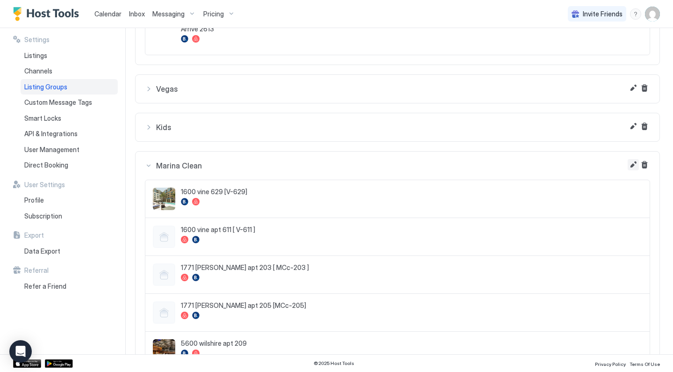
click at [636, 165] on button "Edit" at bounding box center [633, 164] width 11 height 11
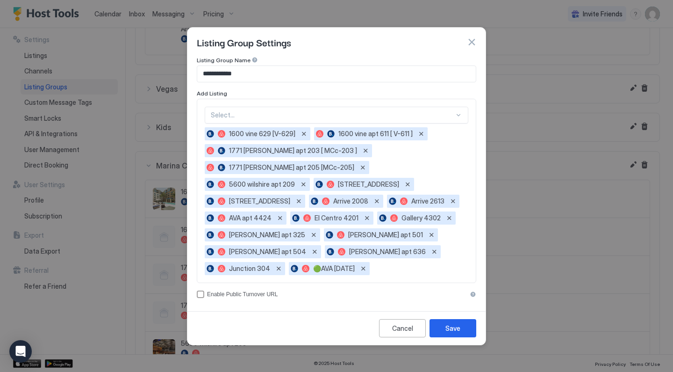
click at [243, 119] on div at bounding box center [333, 115] width 244 height 8
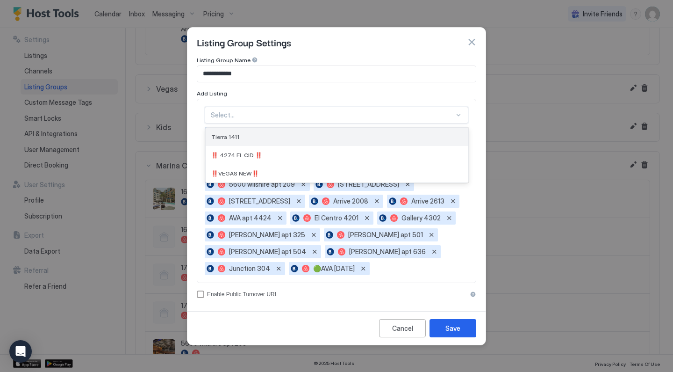
click at [243, 140] on div "Tierra 1411" at bounding box center [336, 136] width 251 height 7
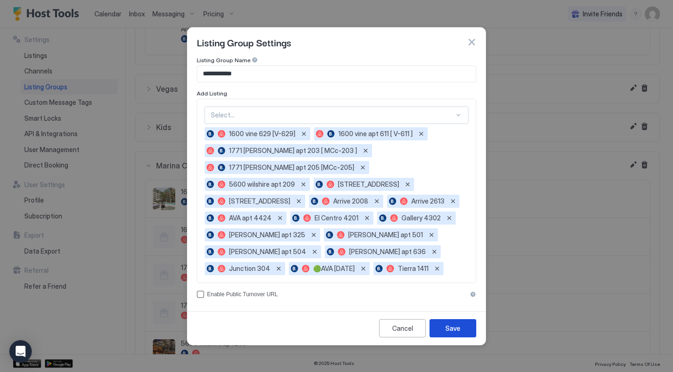
click at [442, 322] on button "Save" at bounding box center [453, 328] width 47 height 18
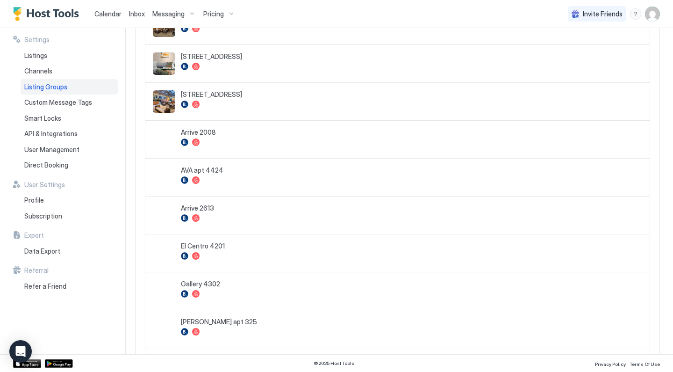
scroll to position [1383, 0]
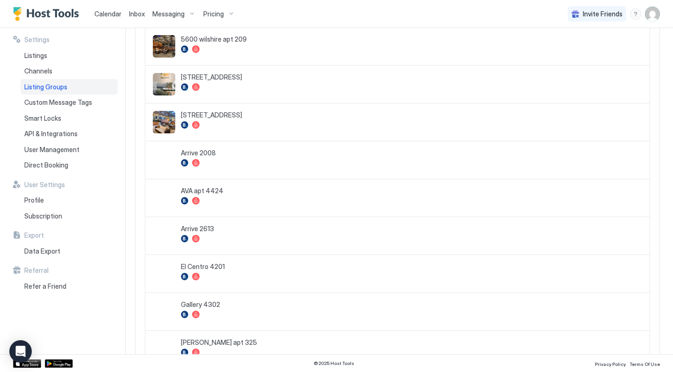
click at [79, 87] on div "Listing Groups" at bounding box center [69, 87] width 97 height 16
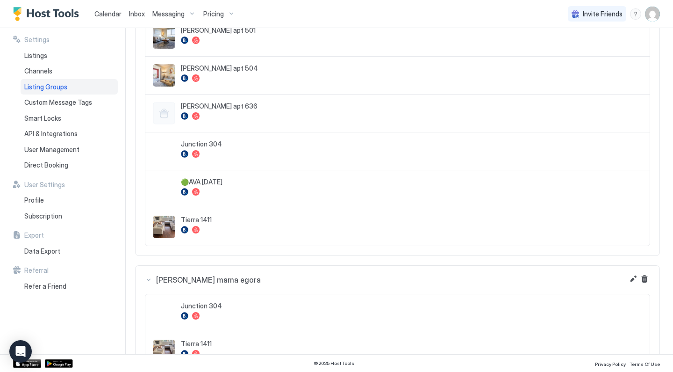
click at [148, 279] on div "[PERSON_NAME] mama egora" at bounding box center [397, 279] width 505 height 9
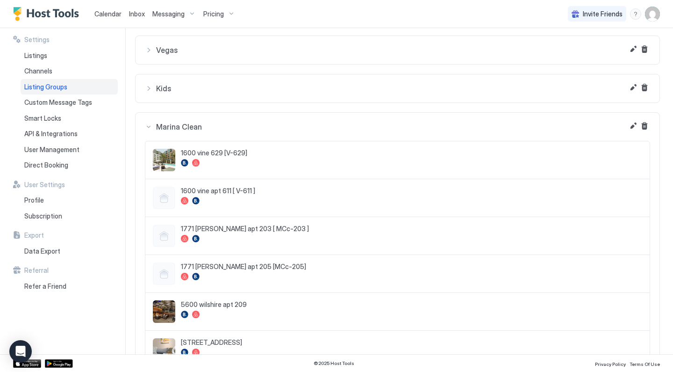
scroll to position [113, 0]
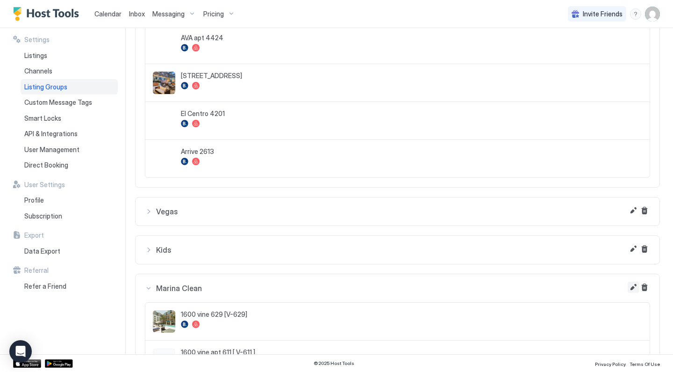
click at [633, 287] on button "Edit" at bounding box center [633, 286] width 11 height 11
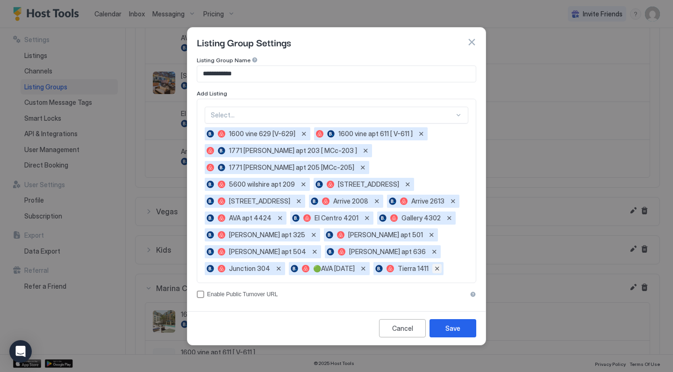
click at [442, 264] on button "Remove" at bounding box center [436, 268] width 9 height 9
click at [276, 264] on button "Remove" at bounding box center [278, 268] width 9 height 9
click at [450, 323] on div "Save" at bounding box center [452, 328] width 15 height 10
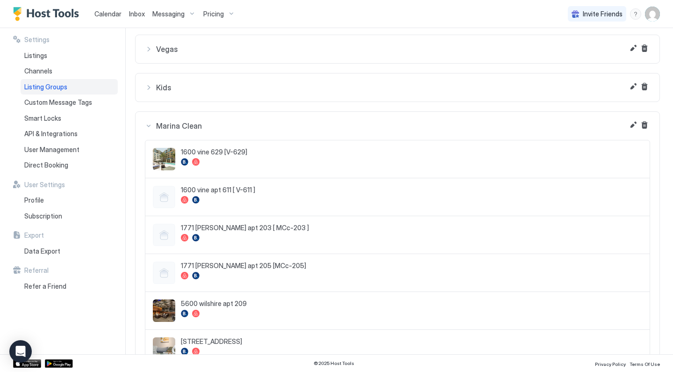
scroll to position [258, 0]
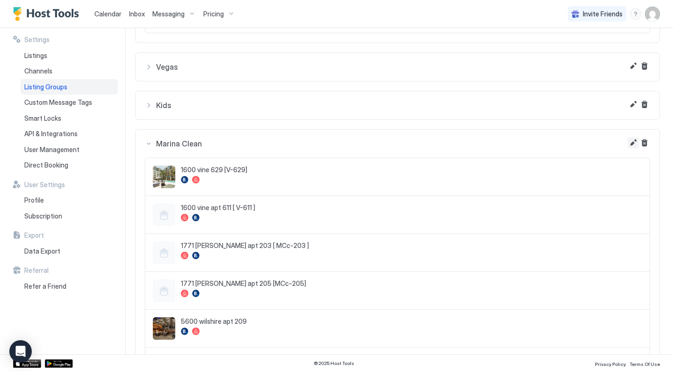
click at [632, 142] on button "Edit" at bounding box center [633, 142] width 11 height 11
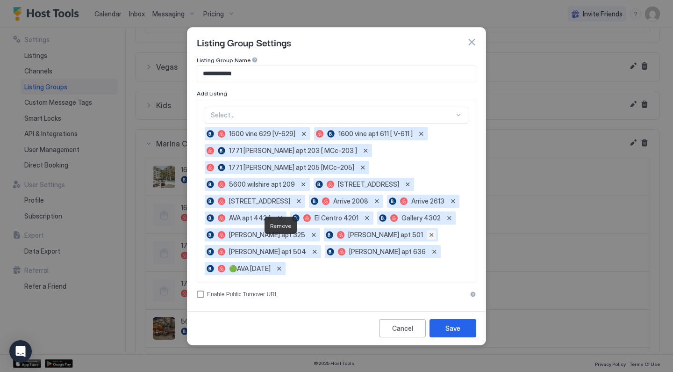
click at [427, 239] on button "Remove" at bounding box center [431, 234] width 9 height 9
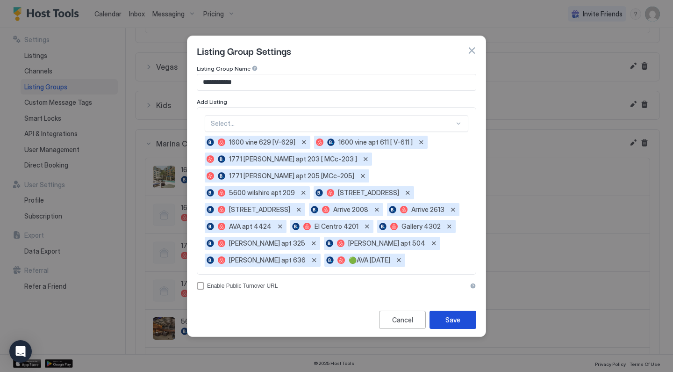
click at [450, 312] on button "Save" at bounding box center [453, 319] width 47 height 18
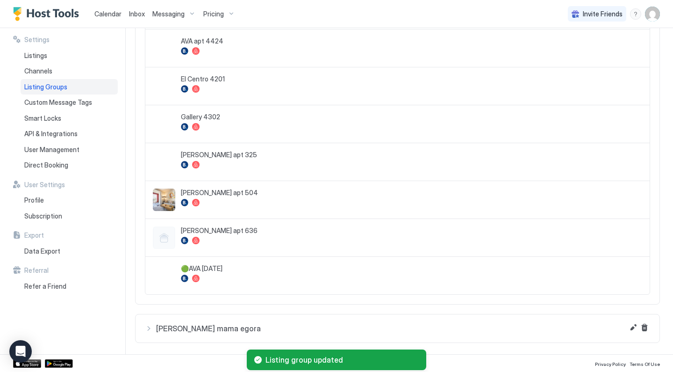
scroll to position [727, 0]
click at [274, 337] on button "[PERSON_NAME] mama egora" at bounding box center [398, 328] width 524 height 28
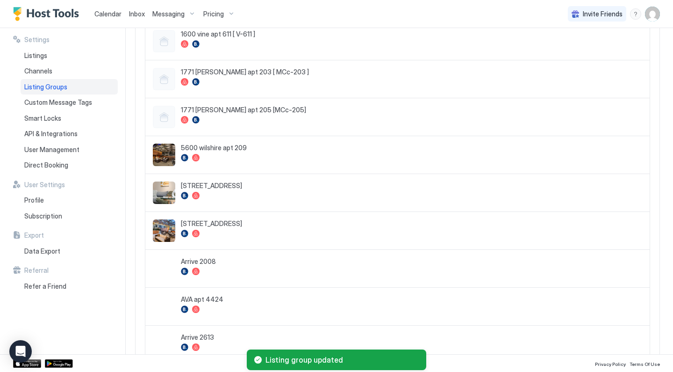
scroll to position [926, 0]
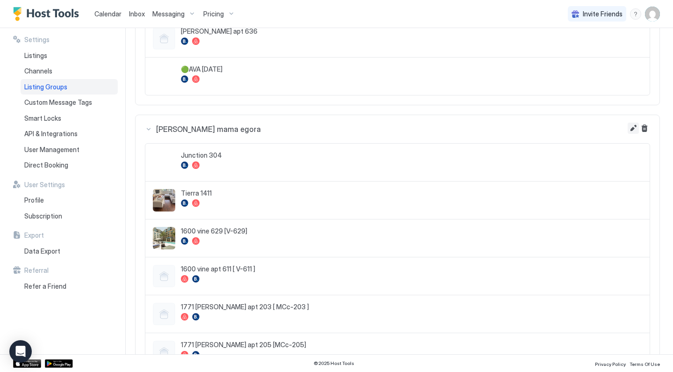
click at [633, 124] on button "Edit" at bounding box center [633, 127] width 11 height 11
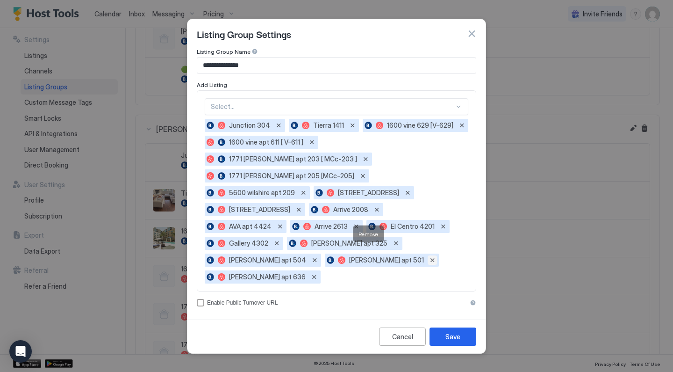
click at [428, 255] on button "Remove" at bounding box center [432, 259] width 9 height 9
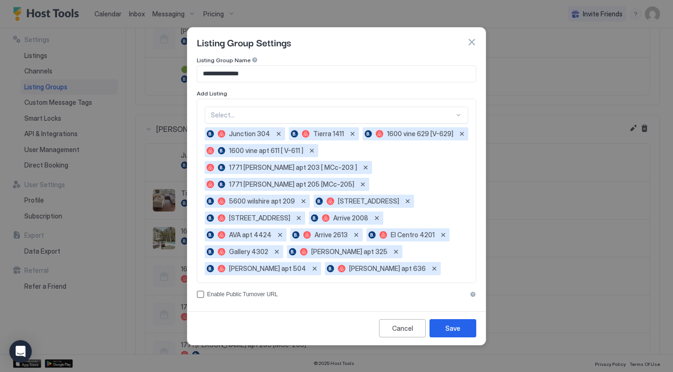
click at [474, 47] on button "button" at bounding box center [471, 41] width 9 height 9
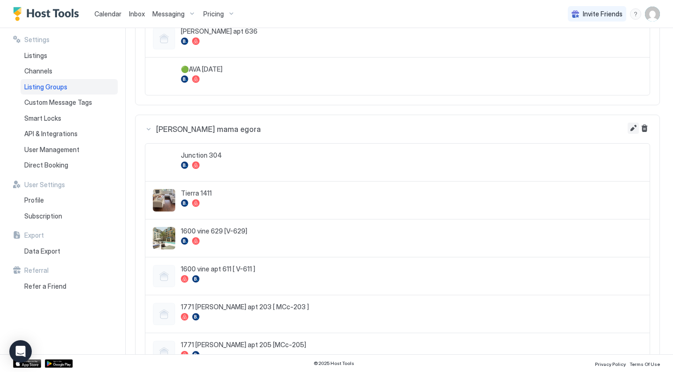
click at [630, 128] on button "Edit" at bounding box center [633, 127] width 11 height 11
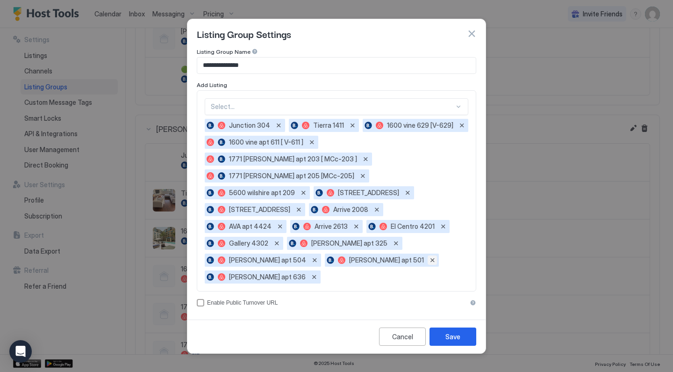
click at [428, 255] on button "Remove" at bounding box center [432, 259] width 9 height 9
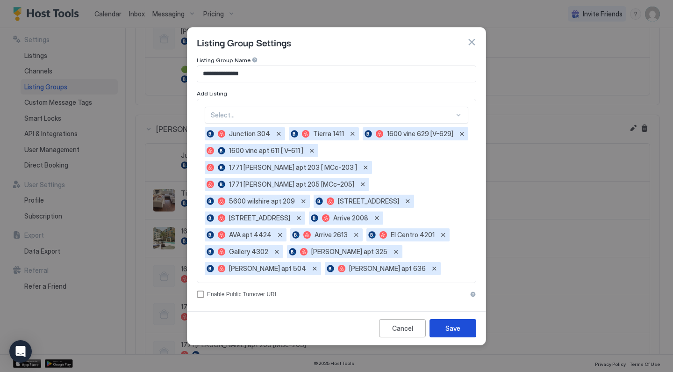
click at [457, 323] on div "Save" at bounding box center [452, 328] width 15 height 10
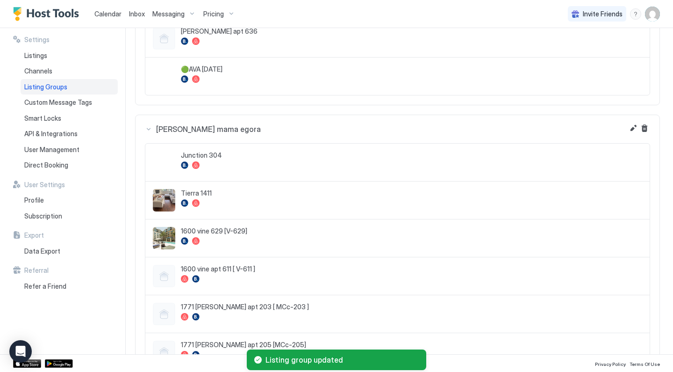
scroll to position [924, 0]
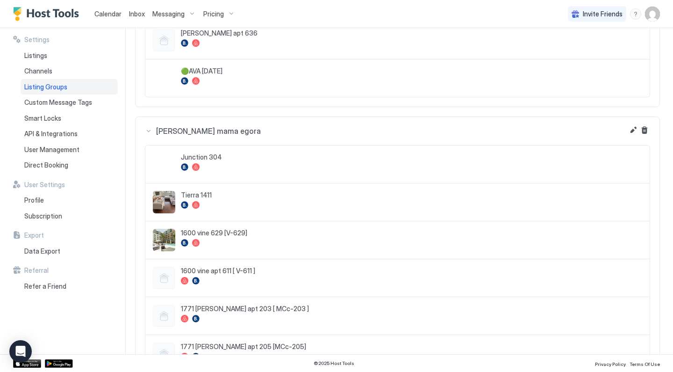
click at [112, 12] on span "Calendar" at bounding box center [107, 14] width 27 height 8
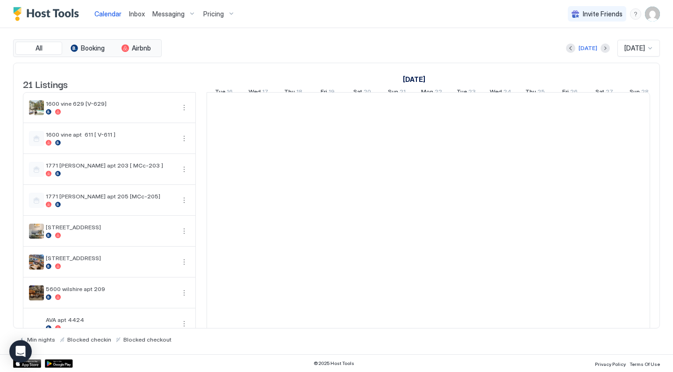
scroll to position [0, 519]
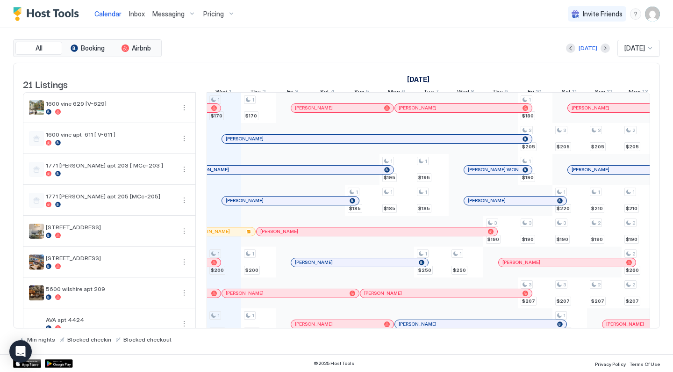
click at [380, 143] on div at bounding box center [379, 138] width 7 height 7
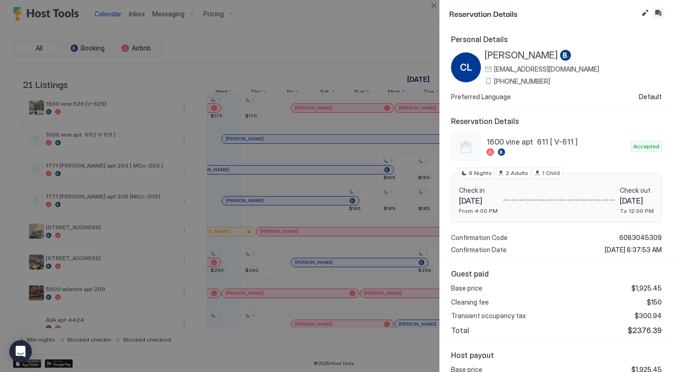
click at [661, 13] on button "Inbox" at bounding box center [658, 12] width 11 height 11
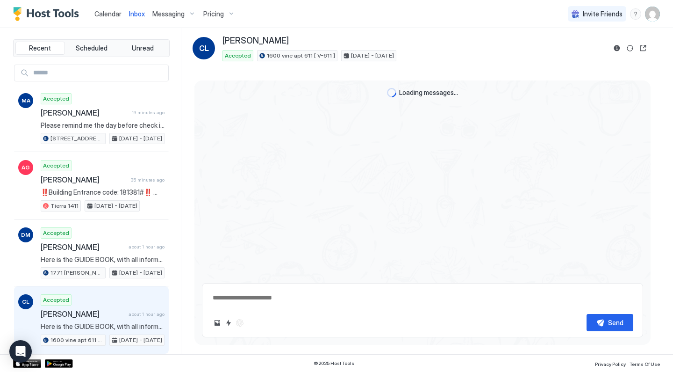
scroll to position [524, 0]
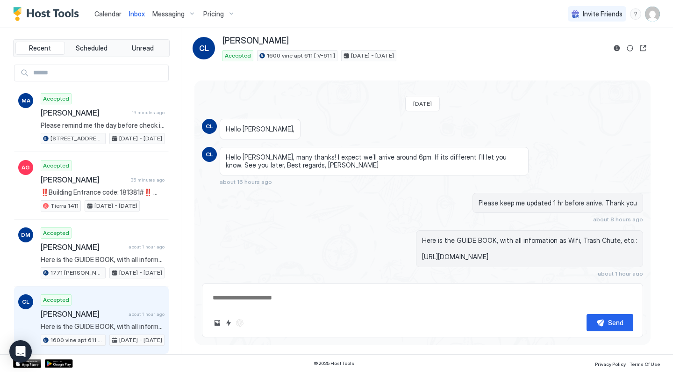
click at [357, 299] on textarea at bounding box center [423, 297] width 422 height 17
type textarea "*"
type textarea "**********"
click at [619, 45] on button "Reservation information" at bounding box center [616, 48] width 11 height 11
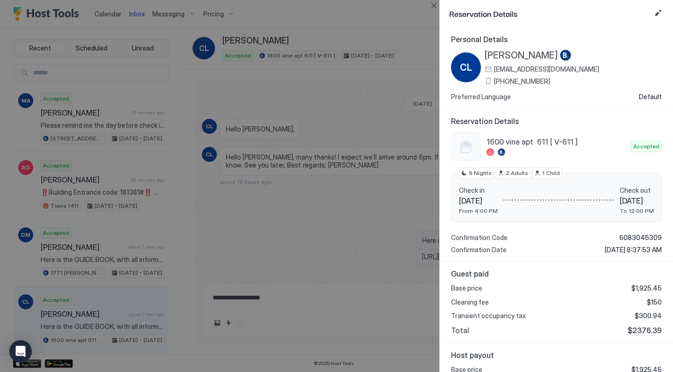
click at [488, 82] on div "[PHONE_NUMBER]" at bounding box center [542, 81] width 115 height 8
click at [504, 82] on span "[PHONE_NUMBER]" at bounding box center [522, 81] width 56 height 8
click at [412, 91] on div at bounding box center [336, 186] width 673 height 372
click at [372, 218] on div at bounding box center [336, 186] width 673 height 372
click at [433, 7] on button "Close" at bounding box center [433, 5] width 11 height 11
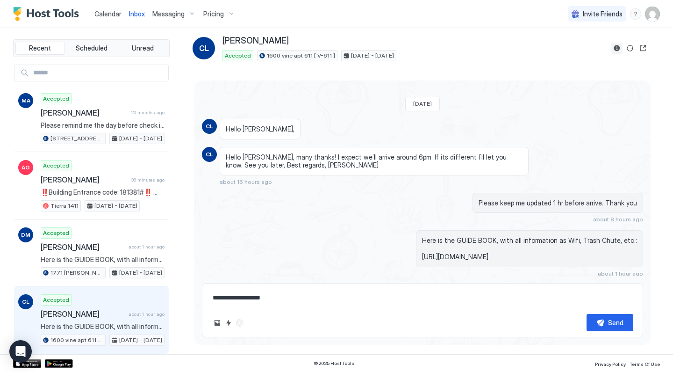
click at [618, 47] on button "Reservation information" at bounding box center [616, 48] width 11 height 11
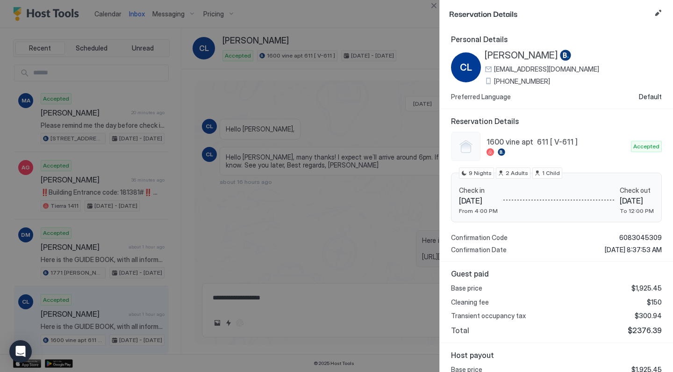
click at [505, 83] on span "[PHONE_NUMBER]" at bounding box center [522, 81] width 56 height 8
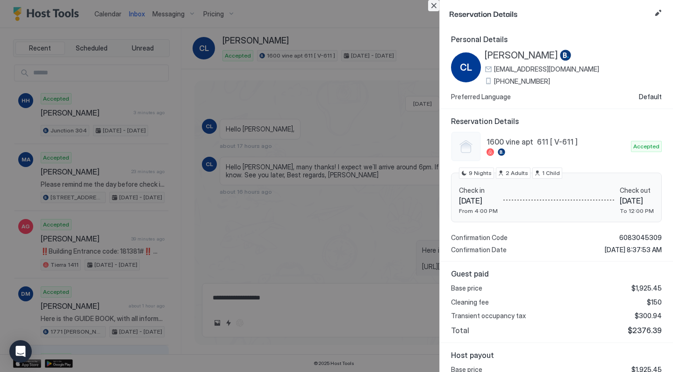
click at [433, 6] on button "Close" at bounding box center [433, 5] width 11 height 11
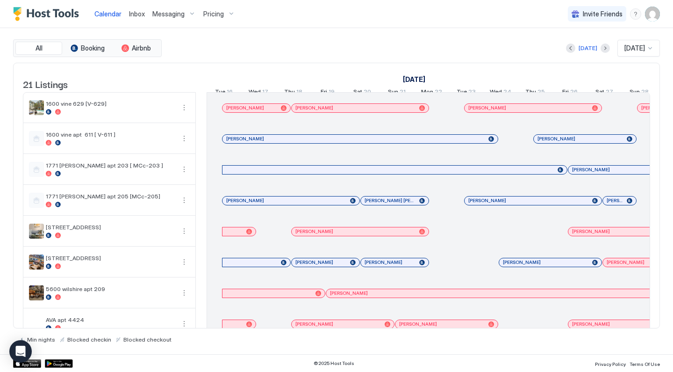
click at [190, 14] on div "Messaging" at bounding box center [174, 14] width 51 height 16
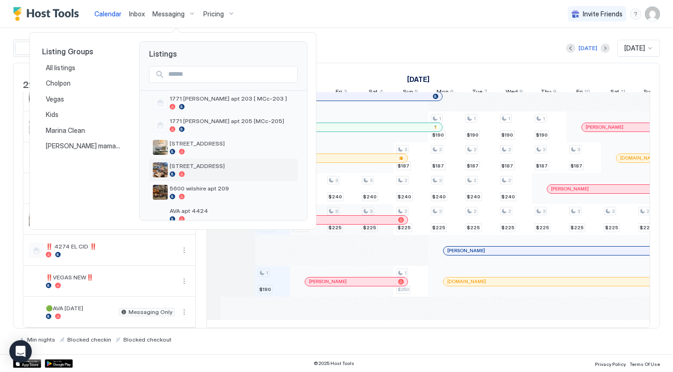
scroll to position [91, 0]
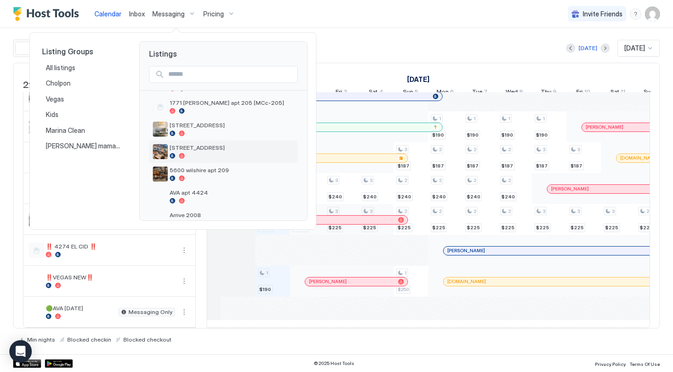
click at [192, 158] on div at bounding box center [232, 156] width 124 height 6
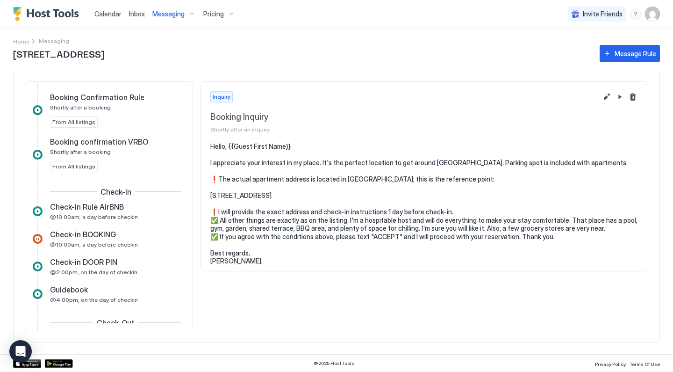
scroll to position [163, 0]
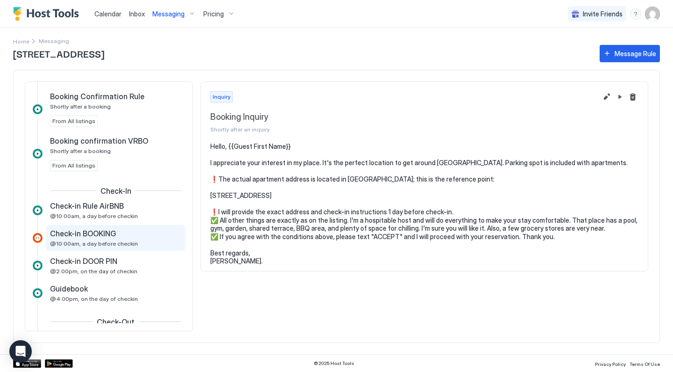
click at [114, 236] on span "Check-in BOOKING" at bounding box center [83, 233] width 66 height 9
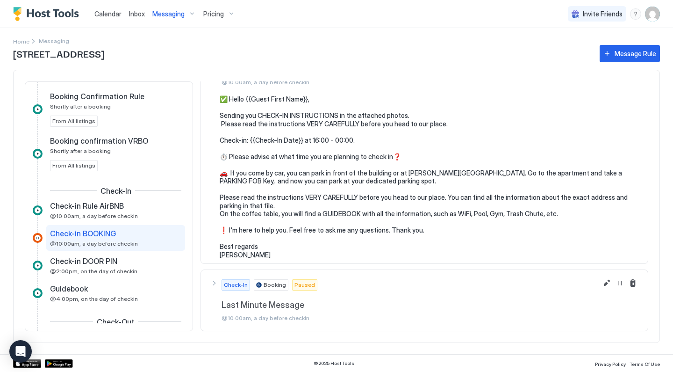
scroll to position [47, 0]
click at [128, 209] on div "Check-in Rule AirBNB" at bounding box center [109, 205] width 118 height 9
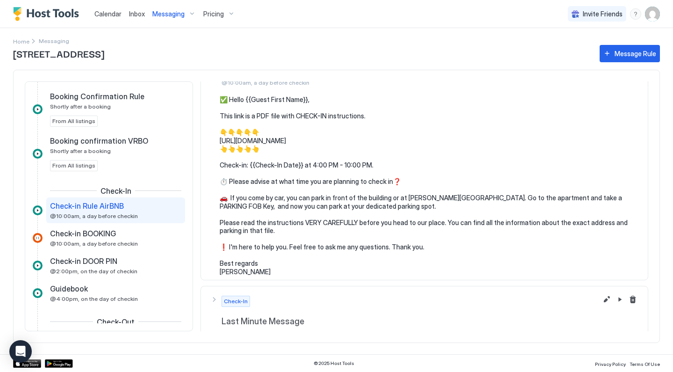
drag, startPoint x: 247, startPoint y: 270, endPoint x: 218, endPoint y: 103, distance: 169.9
click at [217, 100] on section "✅ Hello {{Guest First Name}}, This link is a PDF file with CHECK-IN instruction…" at bounding box center [424, 189] width 447 height 189
copy pre "✅ Hello {{Guest First Name}}, This link is a PDF file with CHECK-IN instruction…"
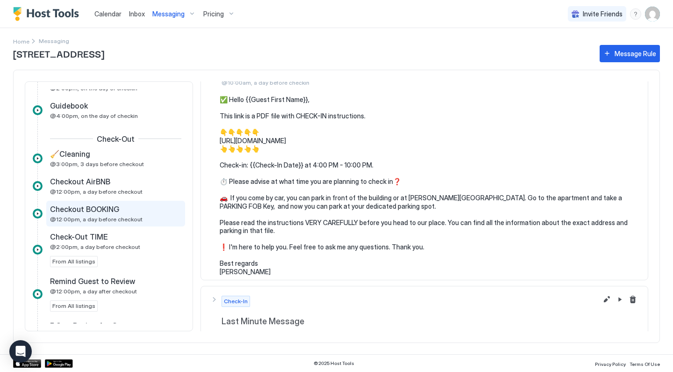
scroll to position [350, 0]
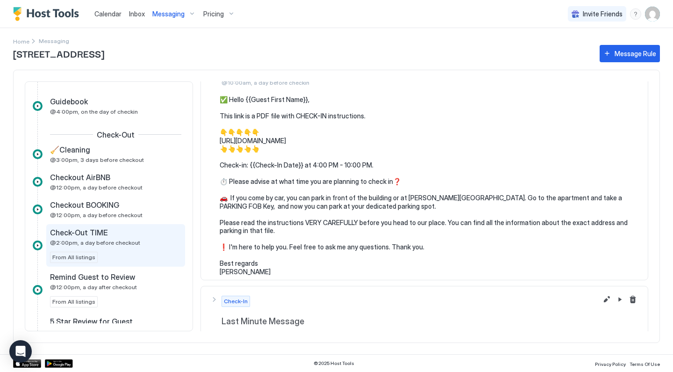
click at [115, 250] on div "Check-Out TIME @2:00pm, a day before checkout From All listings" at bounding box center [115, 245] width 131 height 35
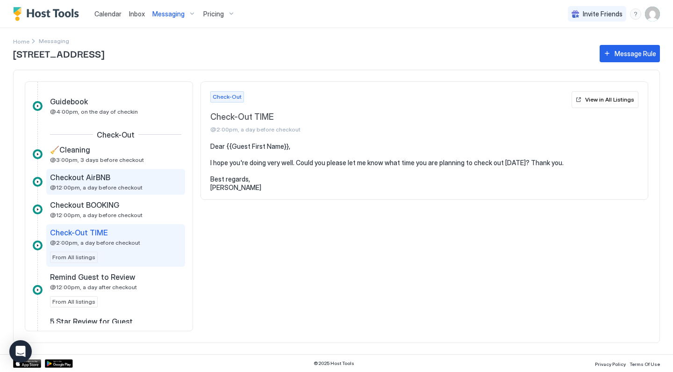
click at [106, 184] on span "@12:00pm, a day before checkout" at bounding box center [96, 187] width 93 height 7
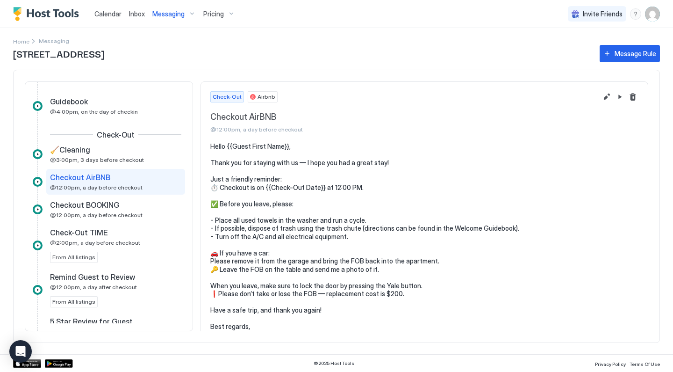
click at [267, 235] on pre "Hello {{Guest First Name}}, Thank you for staying with us — I hope you had a gr…" at bounding box center [424, 240] width 428 height 196
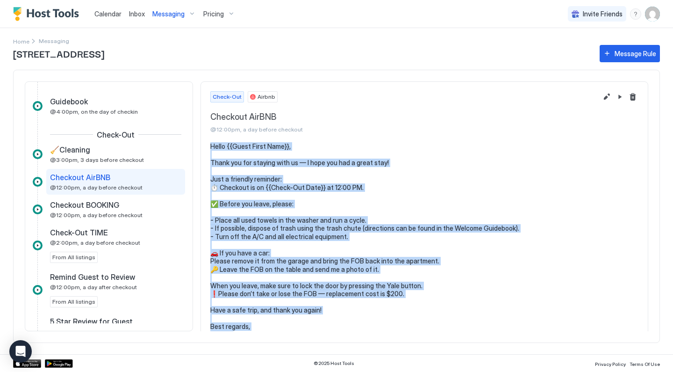
drag, startPoint x: 242, startPoint y: 329, endPoint x: 210, endPoint y: 136, distance: 195.2
click at [210, 136] on div "Check-Out Airbnb Checkout AirBNB @12:00pm, a day before checkout Hello {{Guest …" at bounding box center [425, 212] width 448 height 262
copy div "Hello {{Guest First Name}}, Thank you for staying with us — I hope you had a gr…"
